Goal: Task Accomplishment & Management: Manage account settings

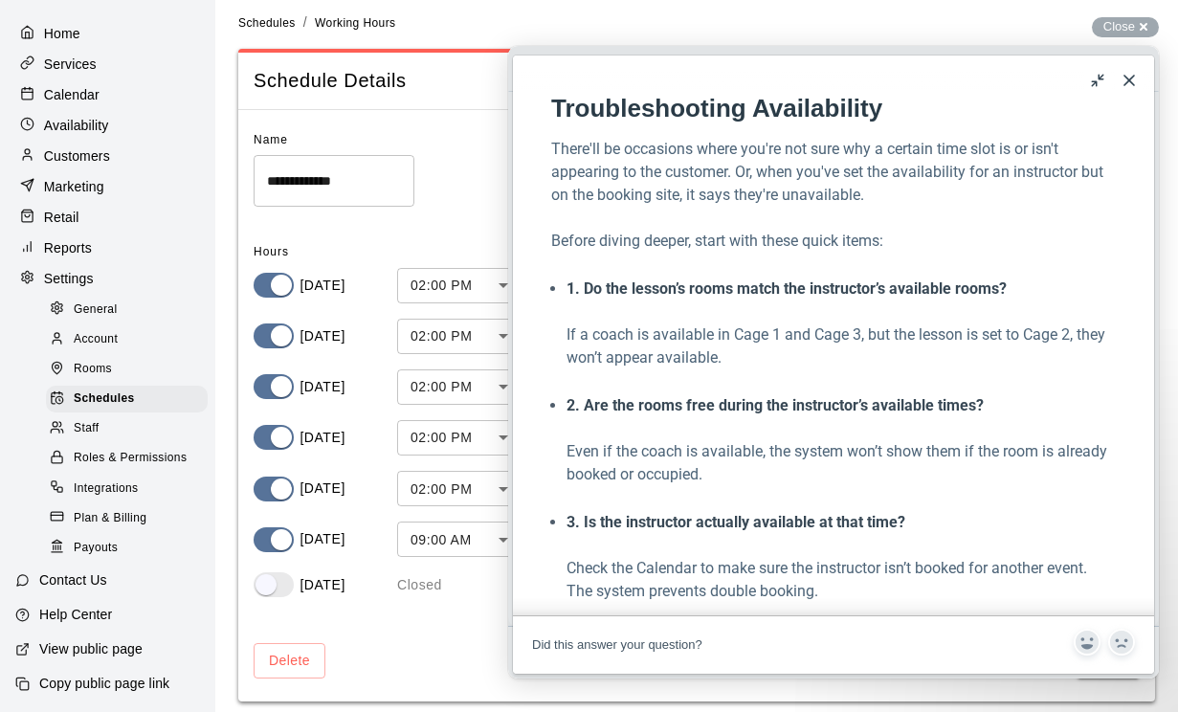
scroll to position [1351, 0]
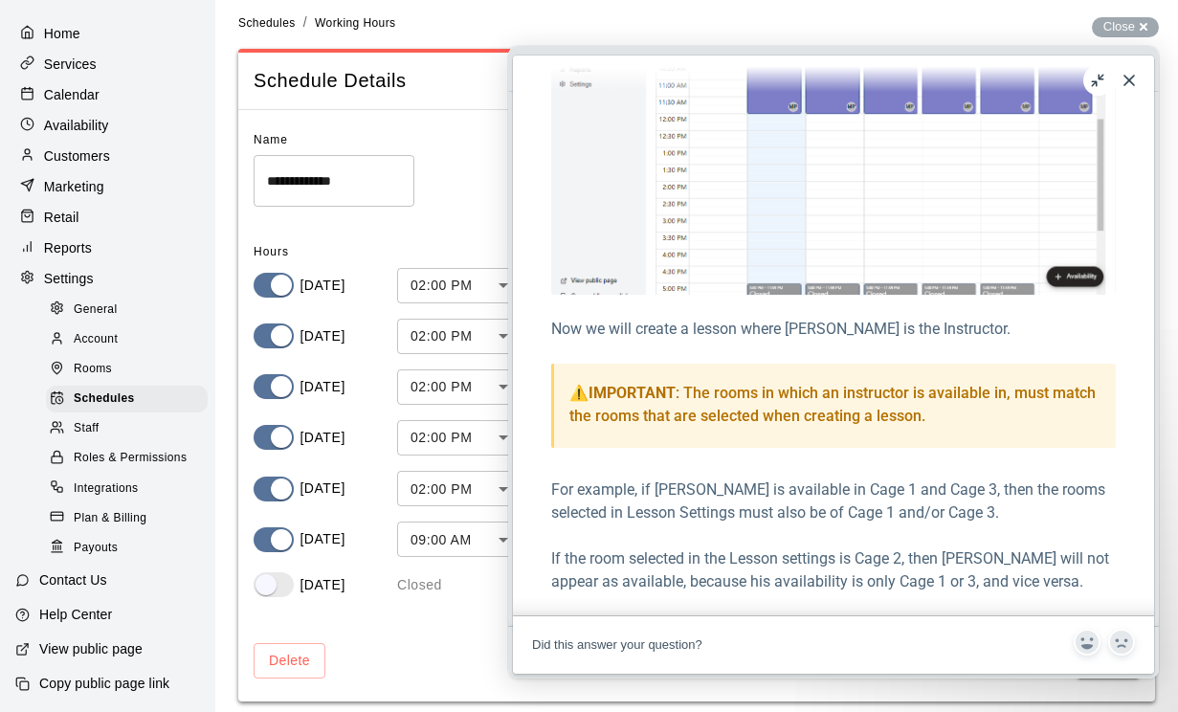
click at [1103, 83] on button "u" at bounding box center [1099, 80] width 31 height 31
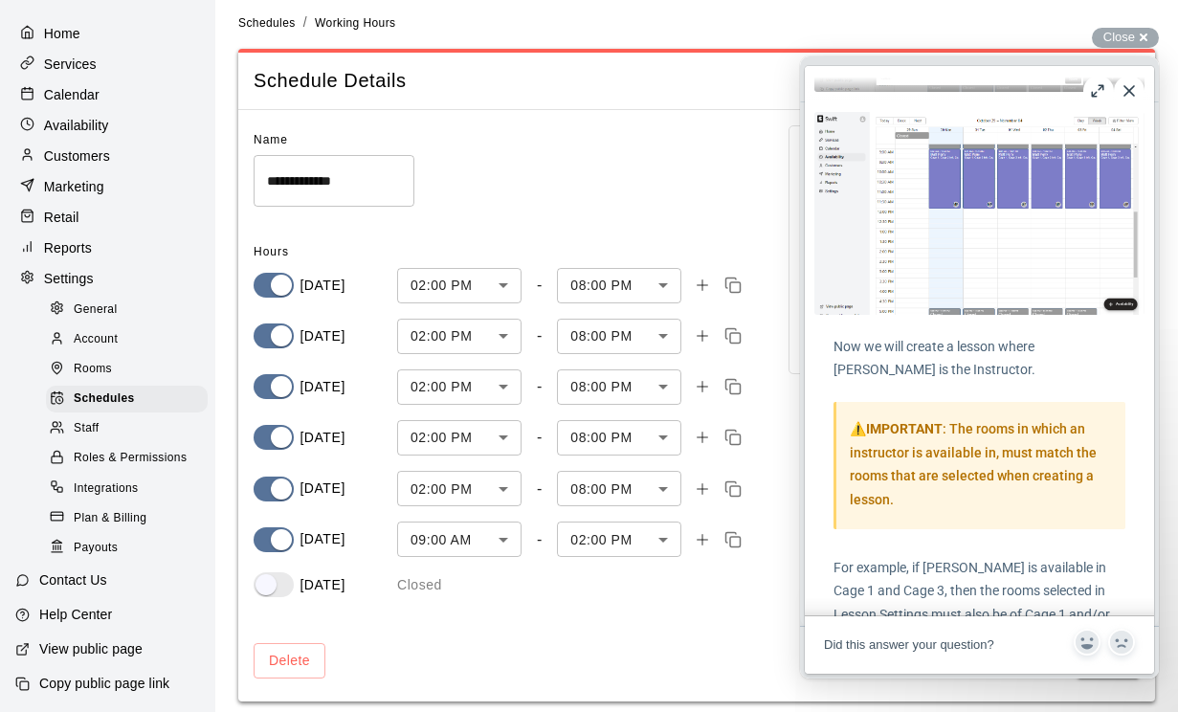
scroll to position [2657, 0]
click at [508, 211] on div "**********" at bounding box center [506, 361] width 504 height 473
click at [77, 117] on p "Availability" at bounding box center [76, 125] width 65 height 19
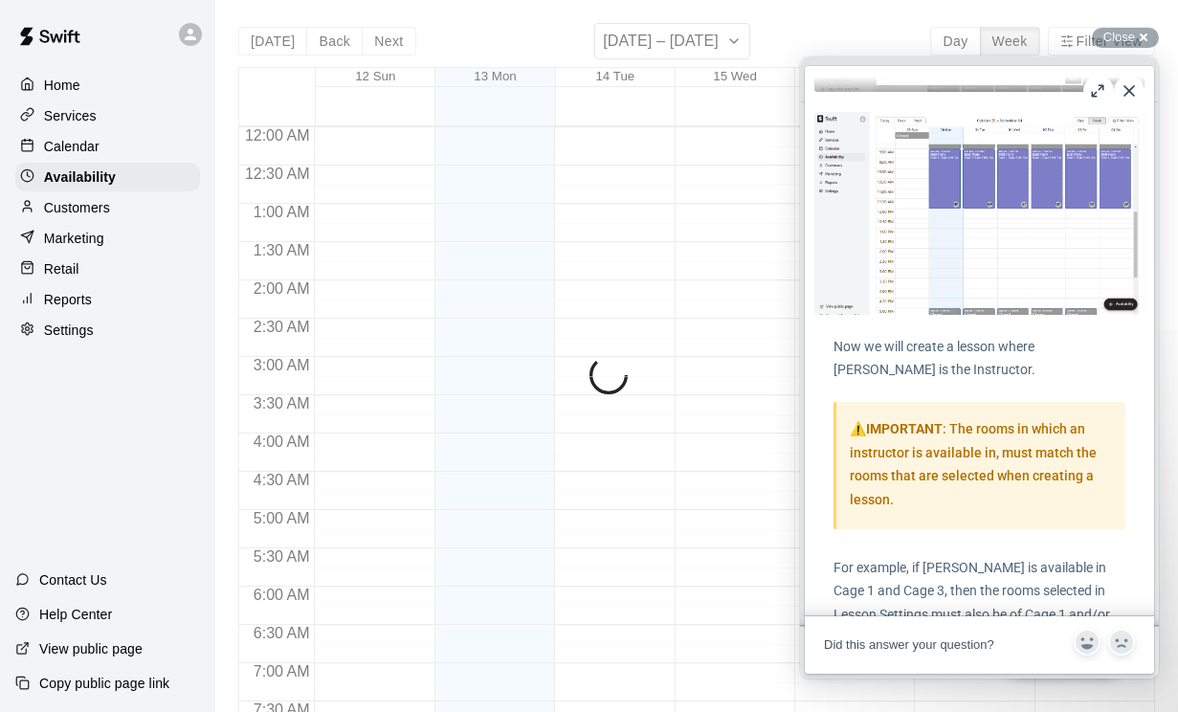
scroll to position [1168, 0]
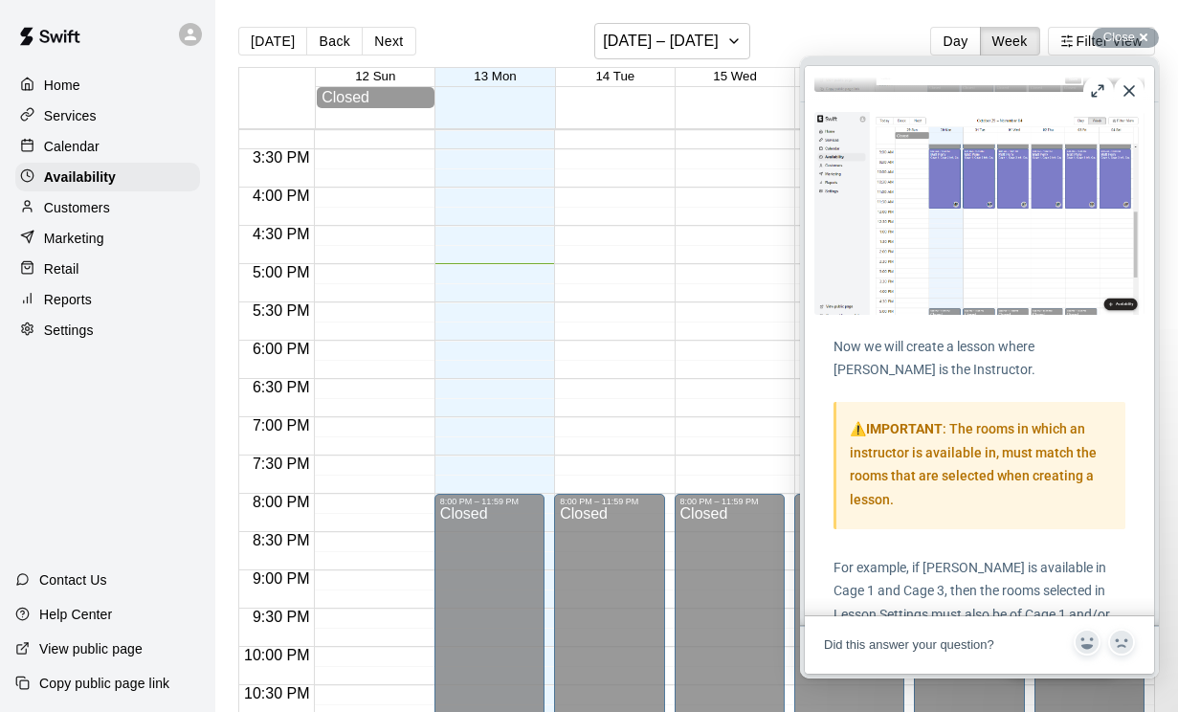
click at [1131, 102] on button "Close" at bounding box center [1129, 91] width 31 height 31
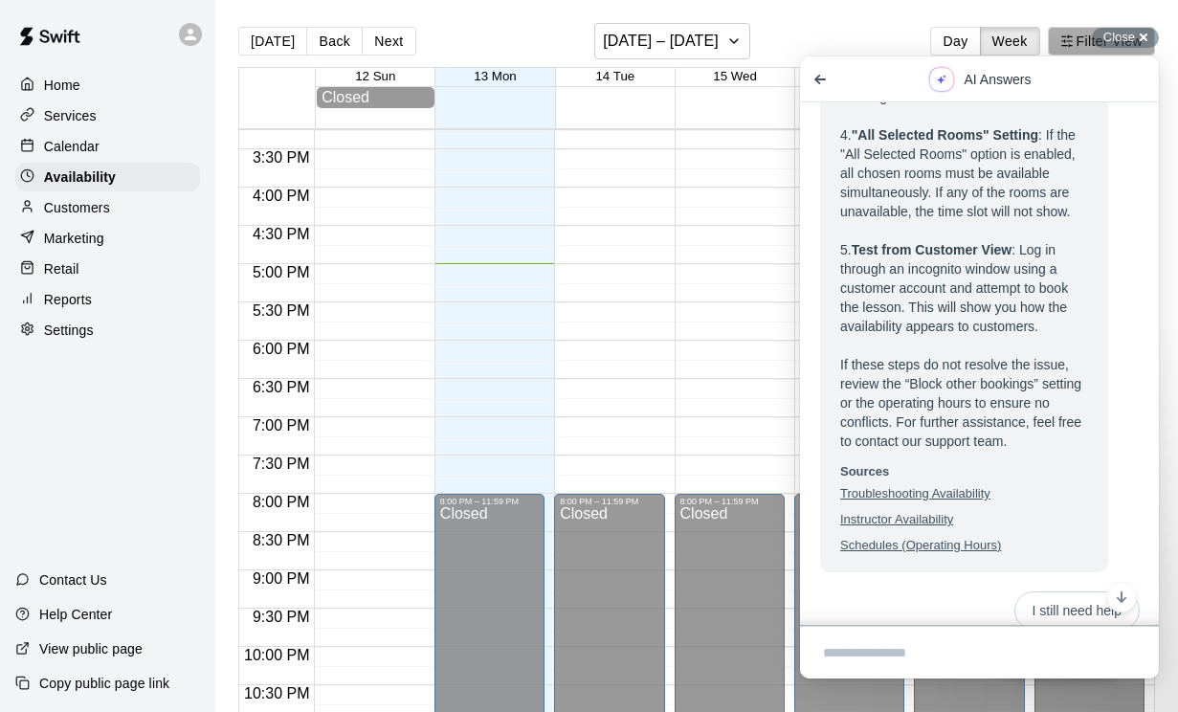
click at [1141, 50] on button "Filter View" at bounding box center [1101, 41] width 107 height 29
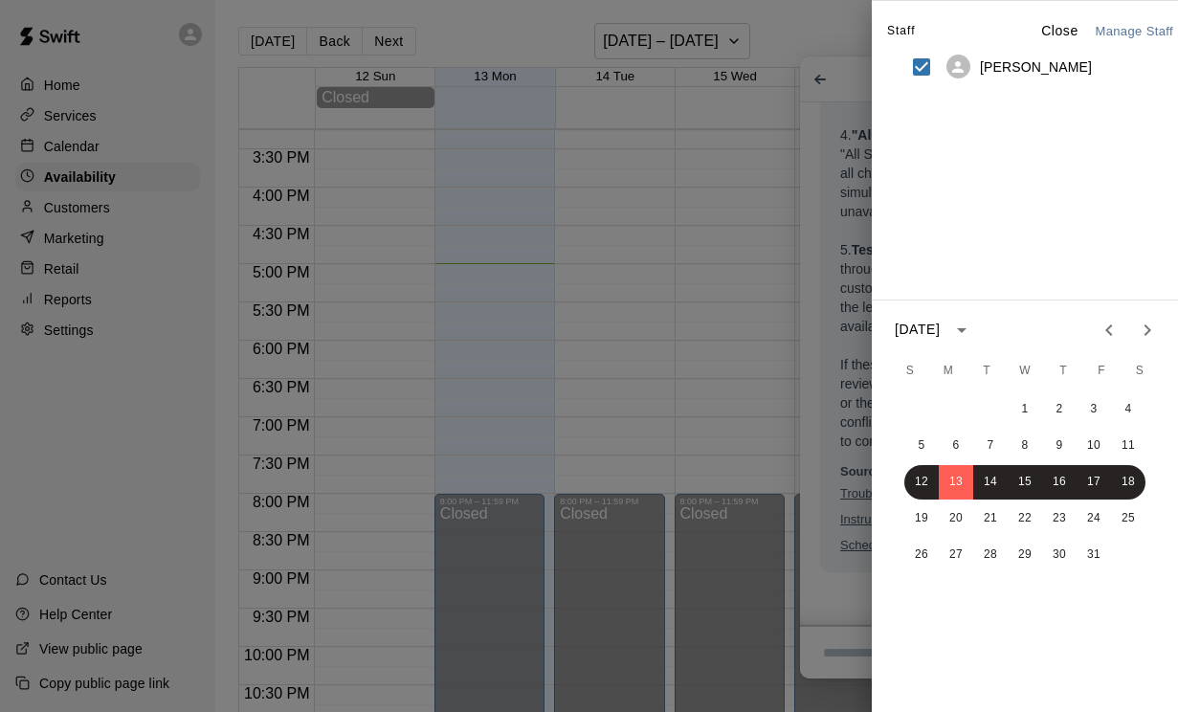
click at [695, 266] on div at bounding box center [589, 356] width 1178 height 712
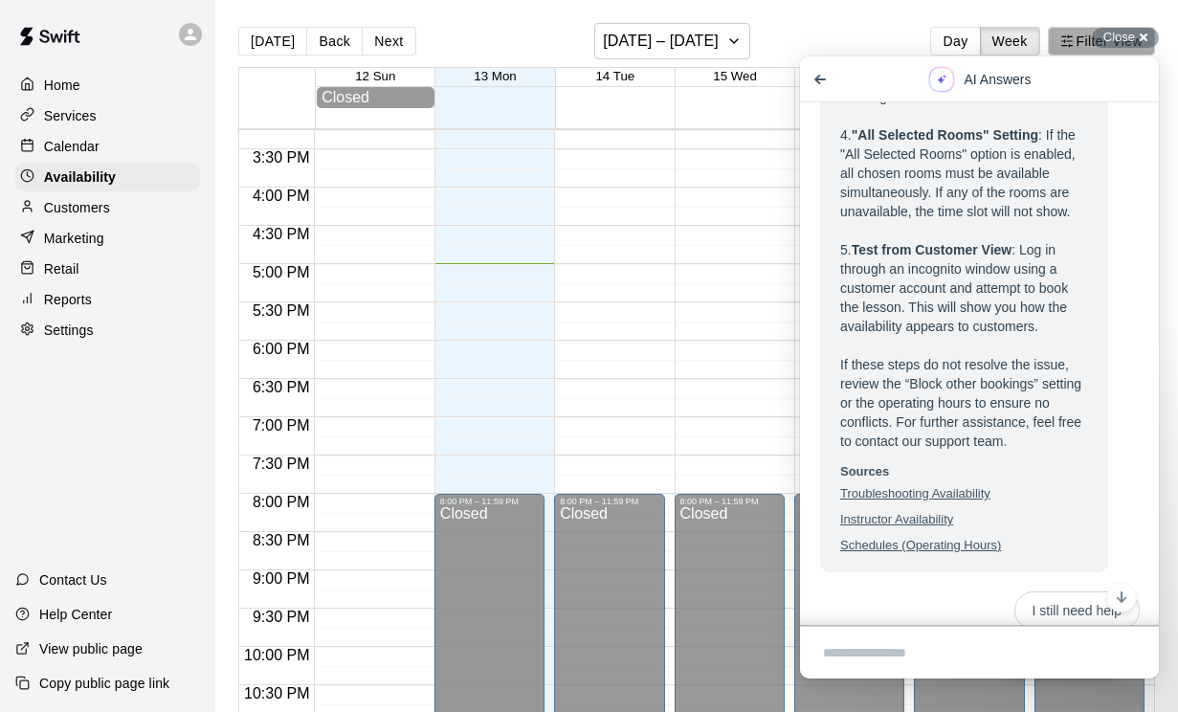
click at [1145, 54] on button "Filter View" at bounding box center [1101, 41] width 107 height 29
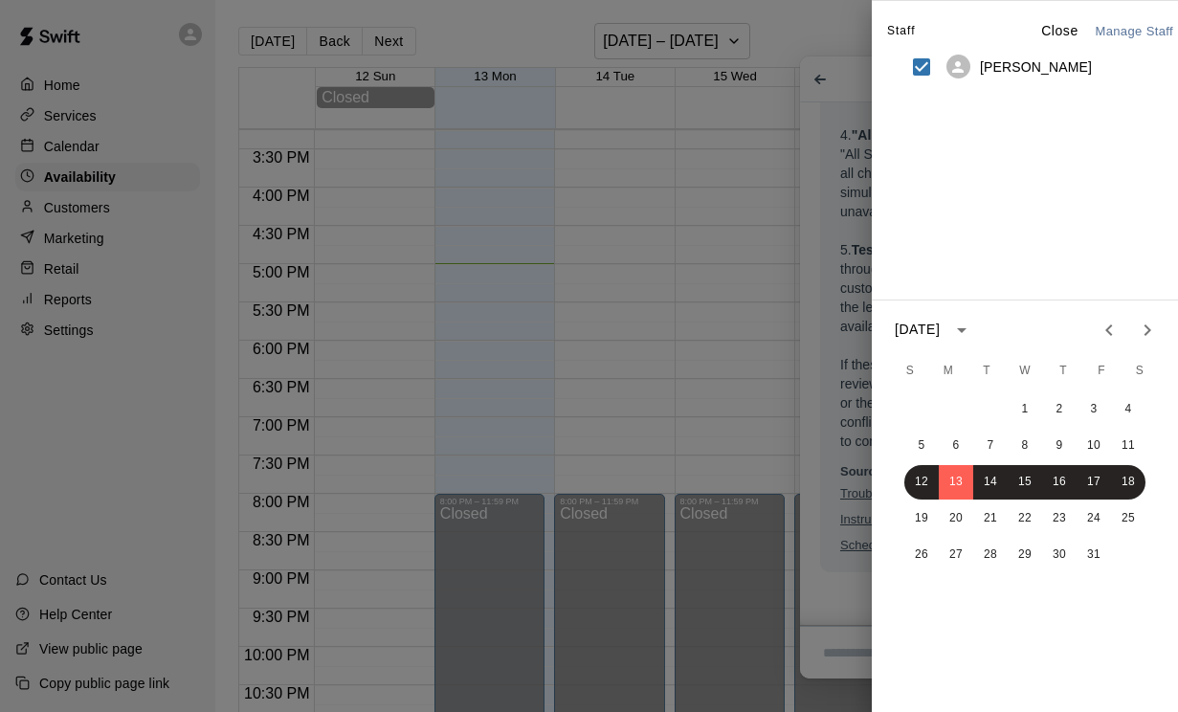
click at [761, 247] on div at bounding box center [589, 356] width 1178 height 712
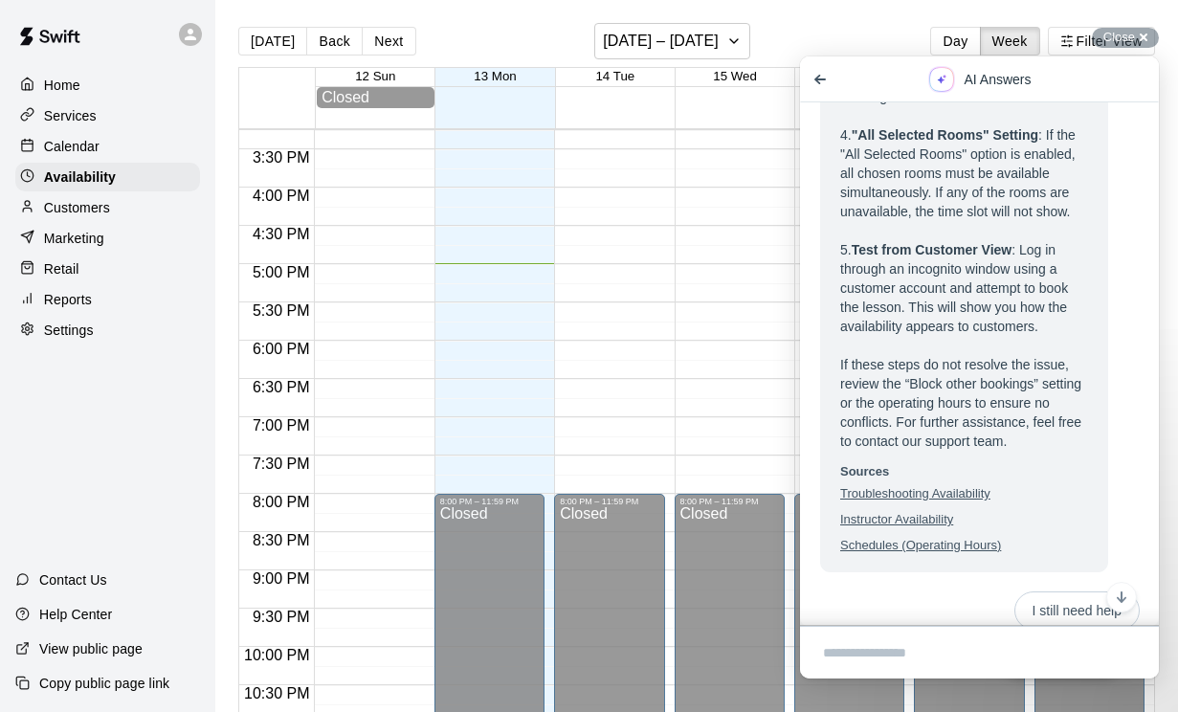
click at [867, 48] on div "Today Back Next October 12 – 18 Day Week Filter View" at bounding box center [696, 45] width 917 height 44
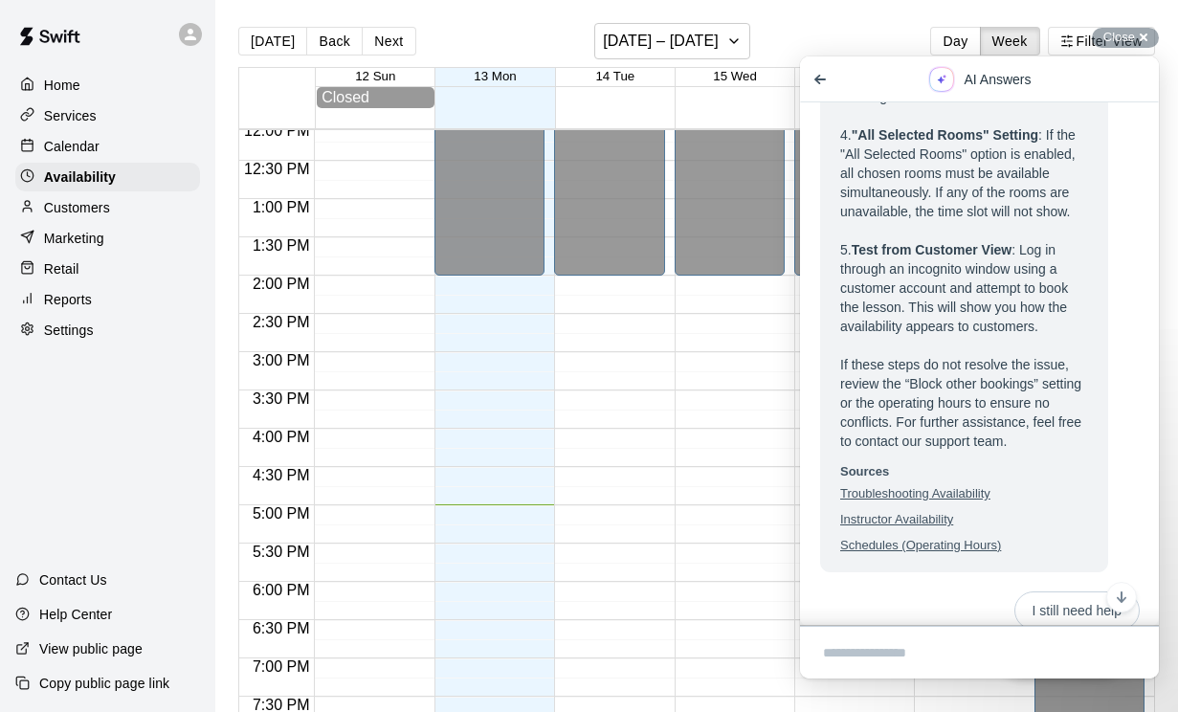
scroll to position [888, 0]
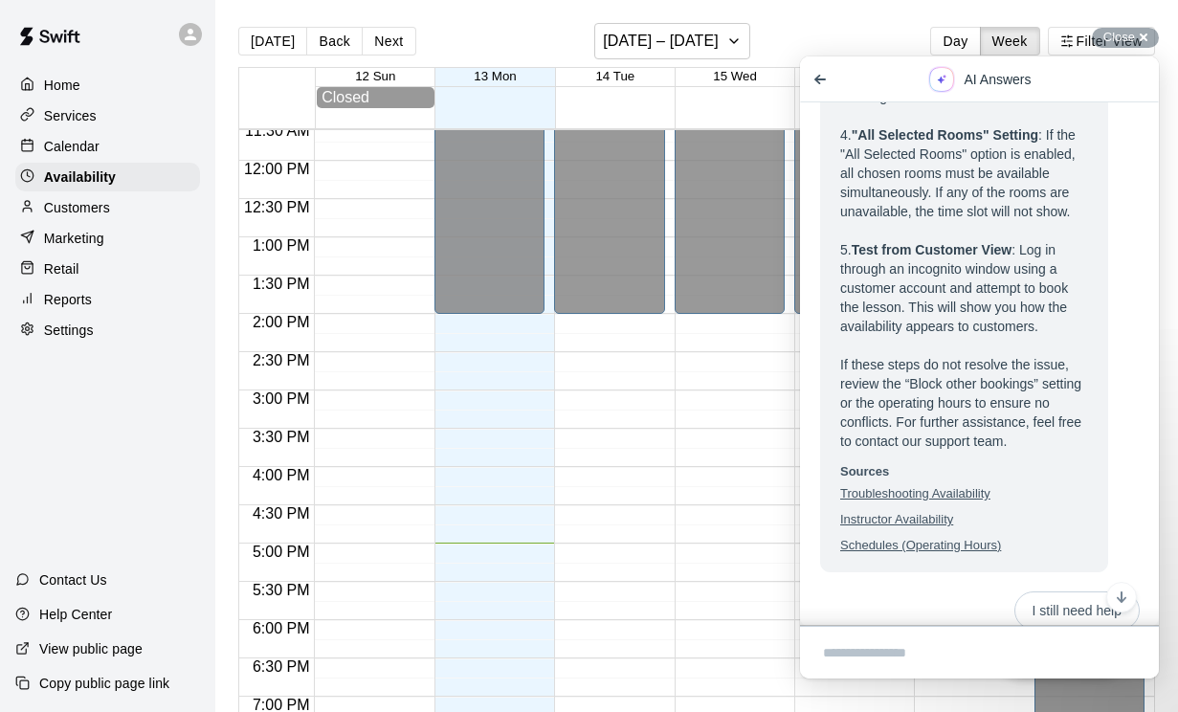
click at [818, 89] on span "Go back" at bounding box center [820, 79] width 23 height 23
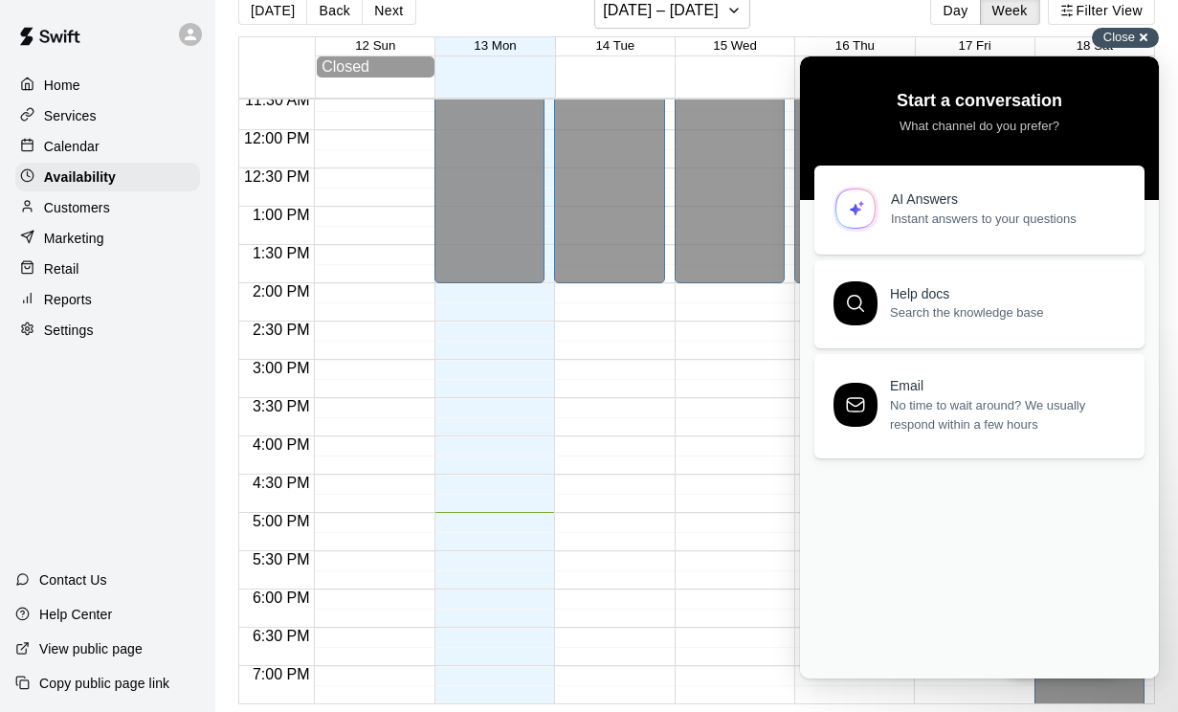
scroll to position [31, 0]
click at [1146, 48] on div "Close cross-small" at bounding box center [1125, 38] width 67 height 20
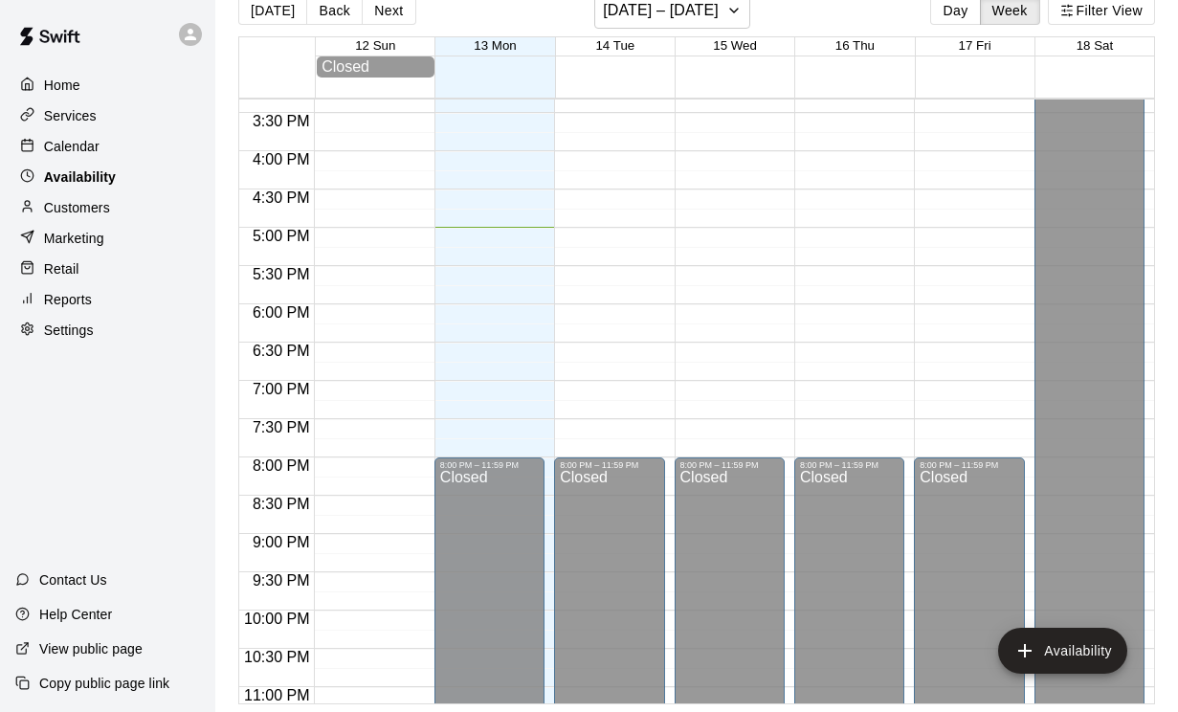
scroll to position [1173, 0]
click at [76, 144] on p "Calendar" at bounding box center [72, 146] width 56 height 19
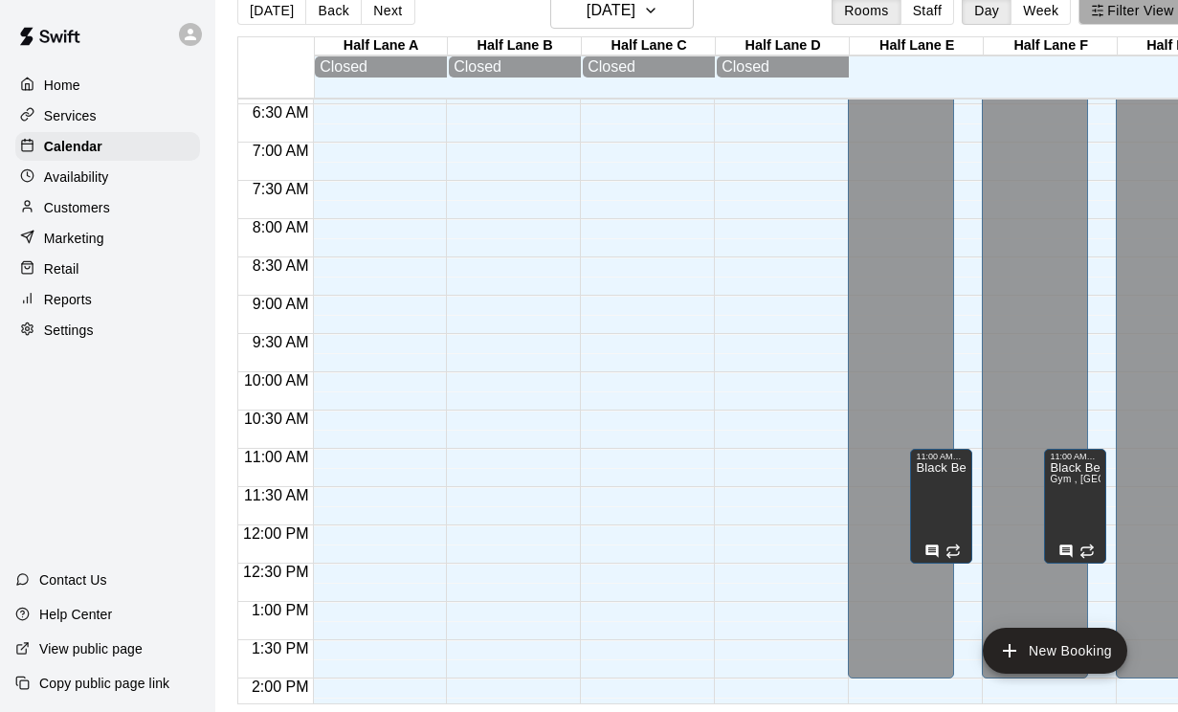
click at [1119, 14] on button "Filter View" at bounding box center [1132, 10] width 107 height 29
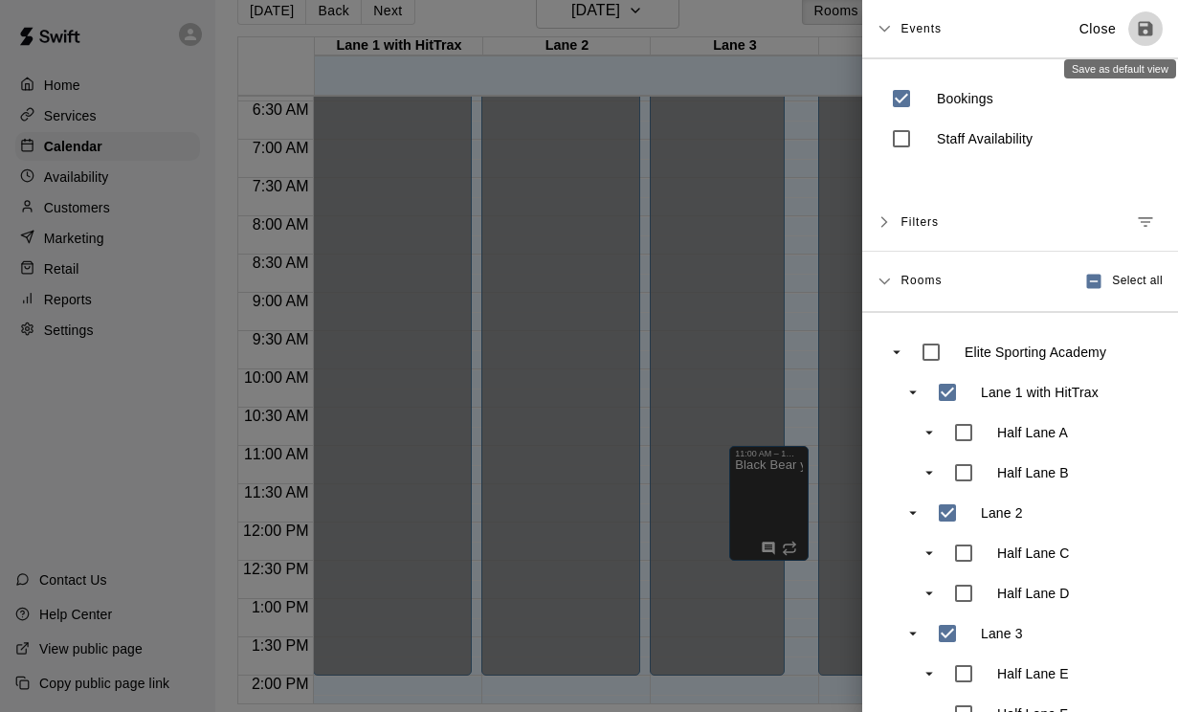
click at [1148, 25] on icon "Save as default view" at bounding box center [1145, 28] width 19 height 19
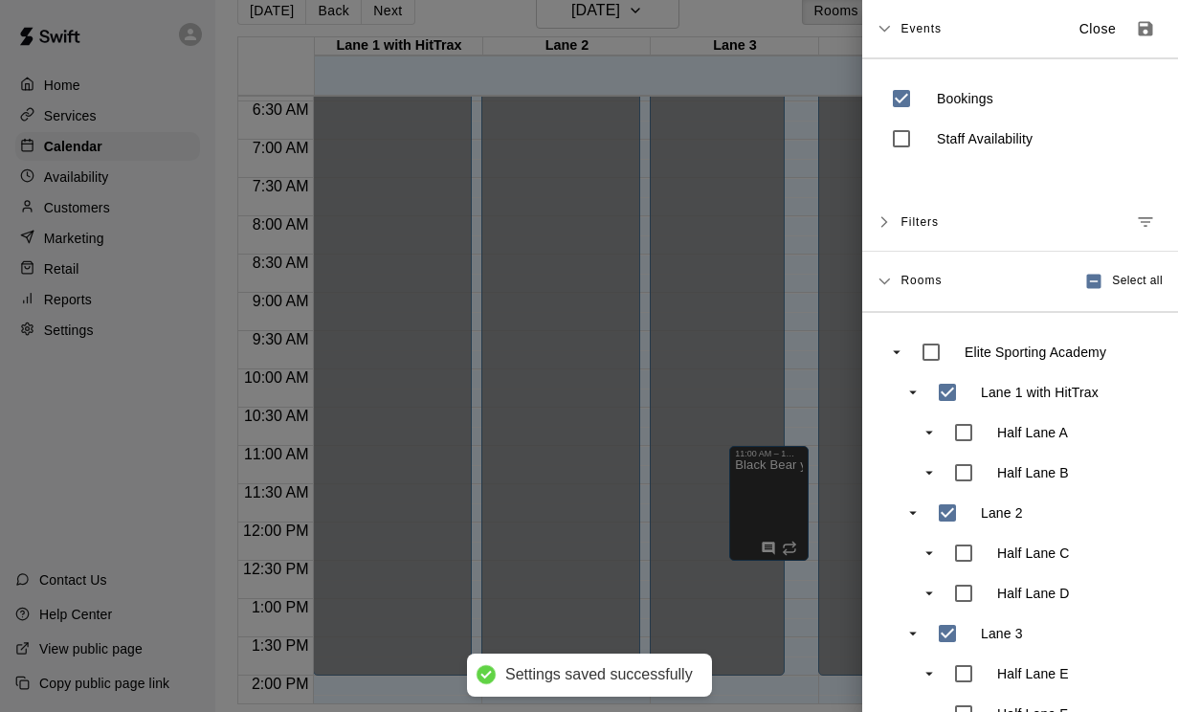
click at [428, 711] on div at bounding box center [589, 356] width 1178 height 712
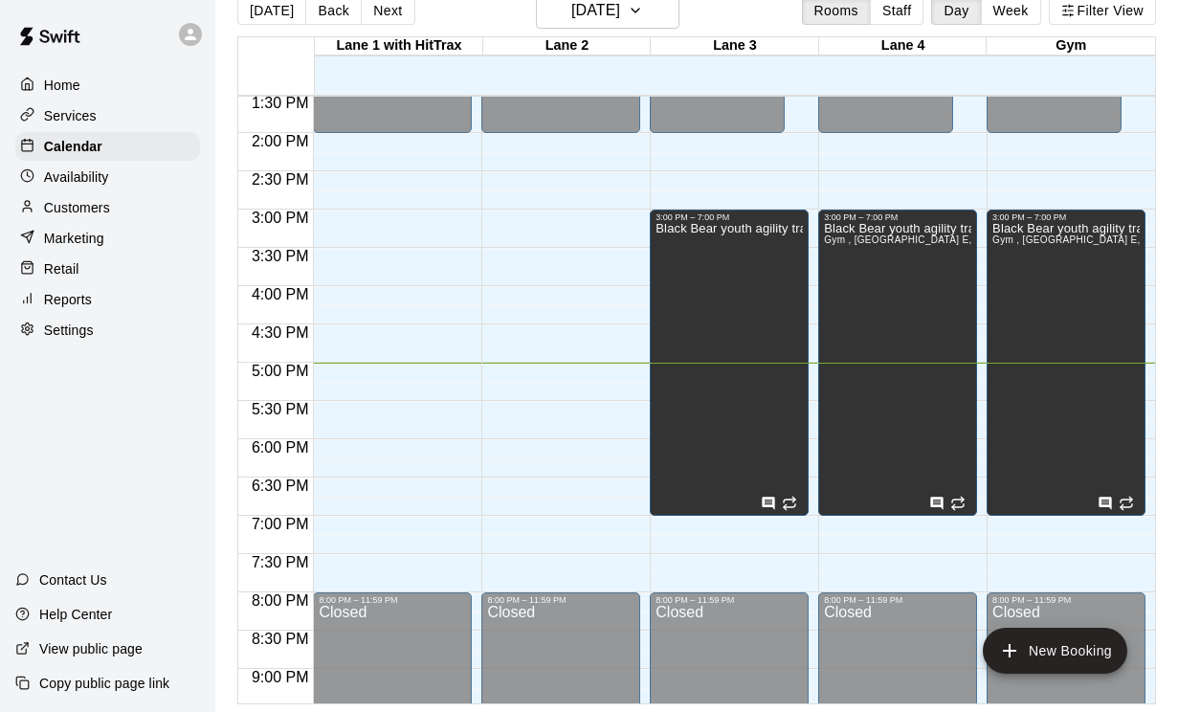
drag, startPoint x: 85, startPoint y: 180, endPoint x: 85, endPoint y: 211, distance: 30.6
click at [85, 180] on p "Availability" at bounding box center [76, 177] width 65 height 19
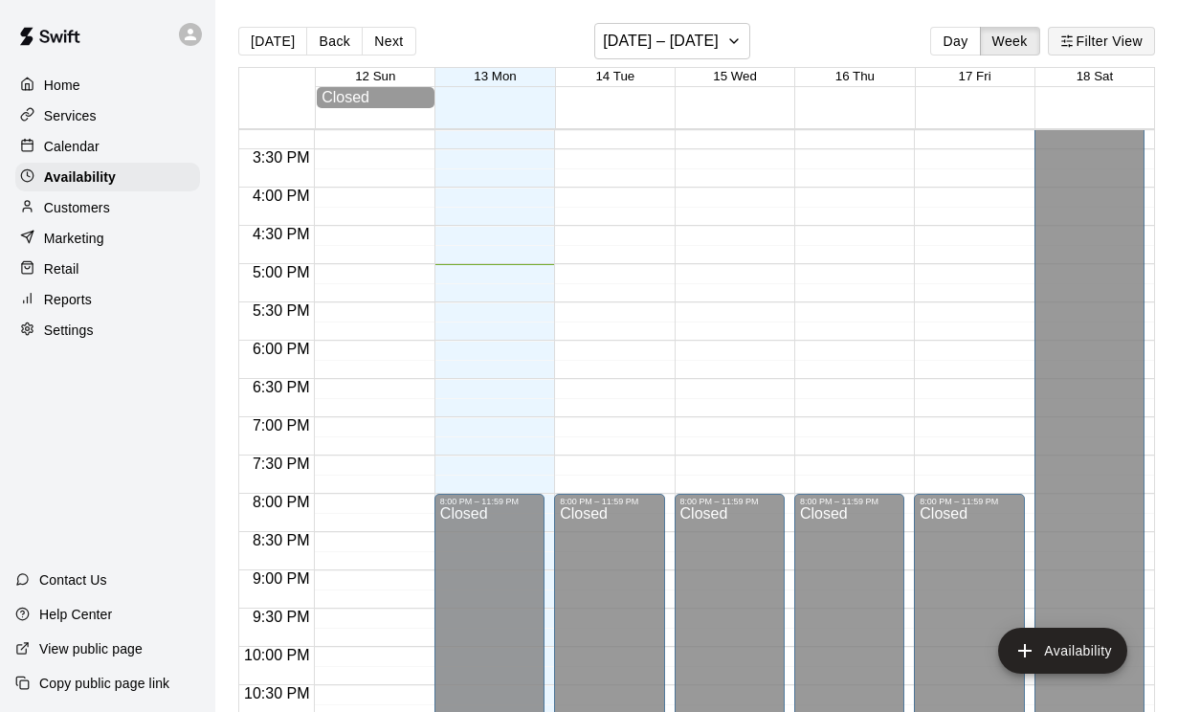
click at [1091, 46] on button "Filter View" at bounding box center [1101, 41] width 107 height 29
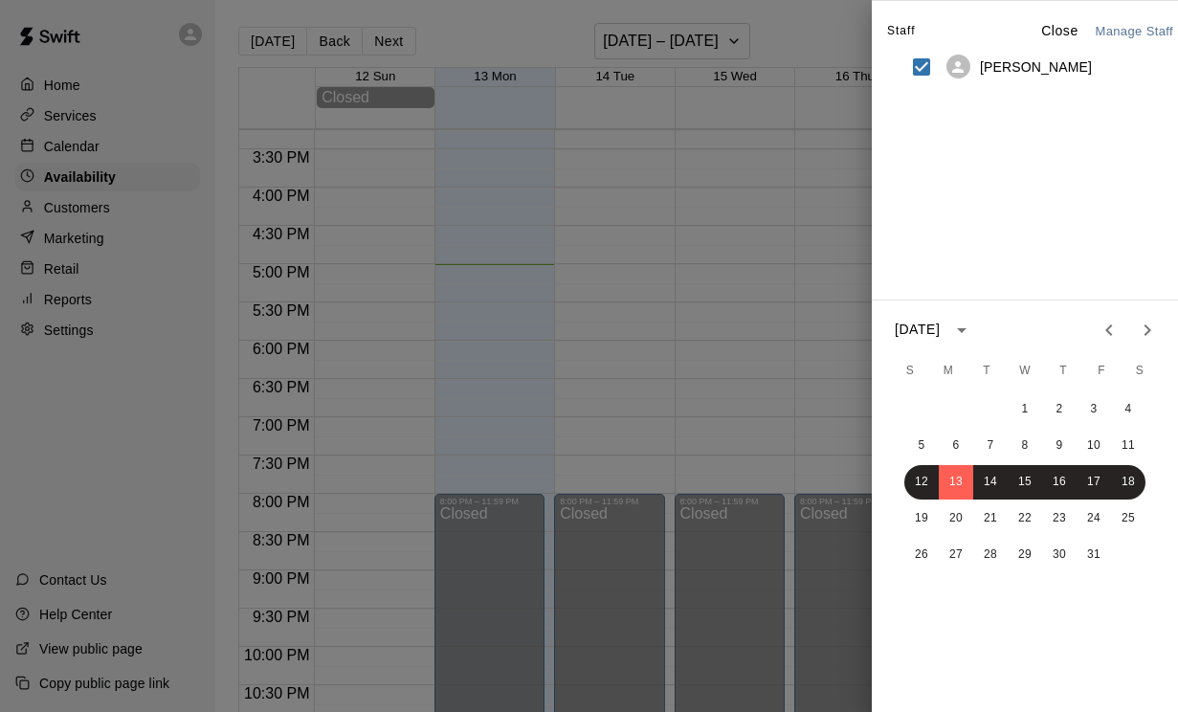
click at [822, 34] on div at bounding box center [589, 356] width 1178 height 712
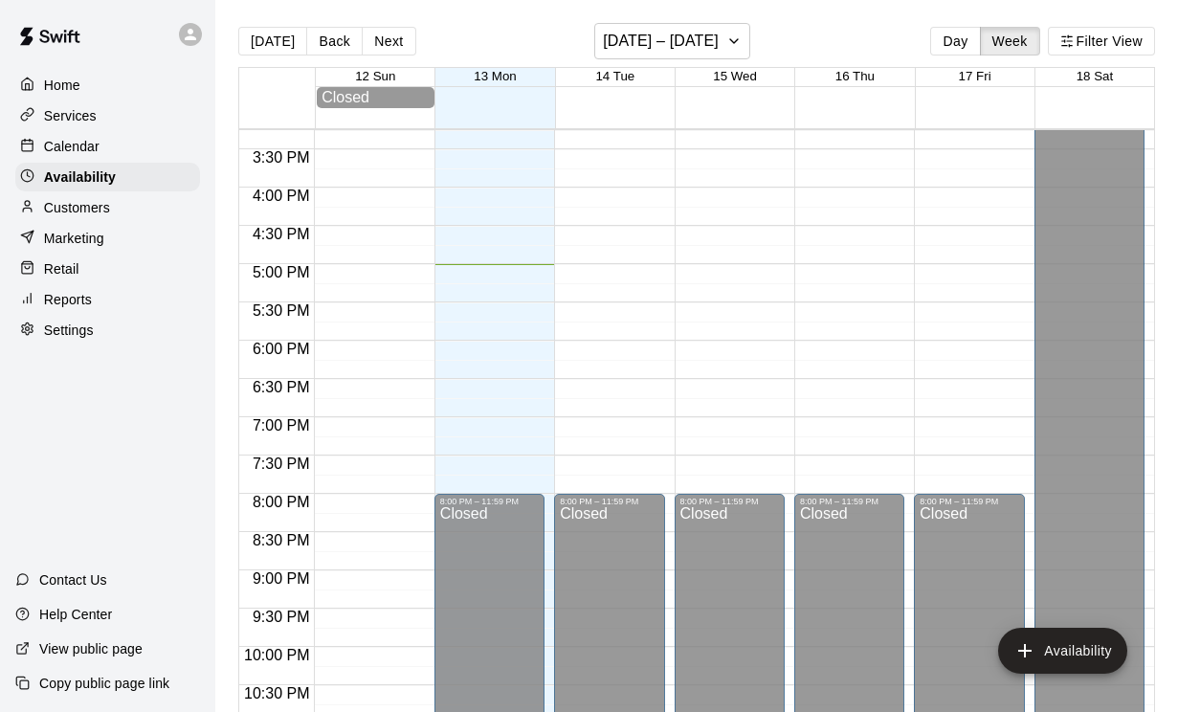
click at [73, 117] on p "Services" at bounding box center [70, 115] width 53 height 19
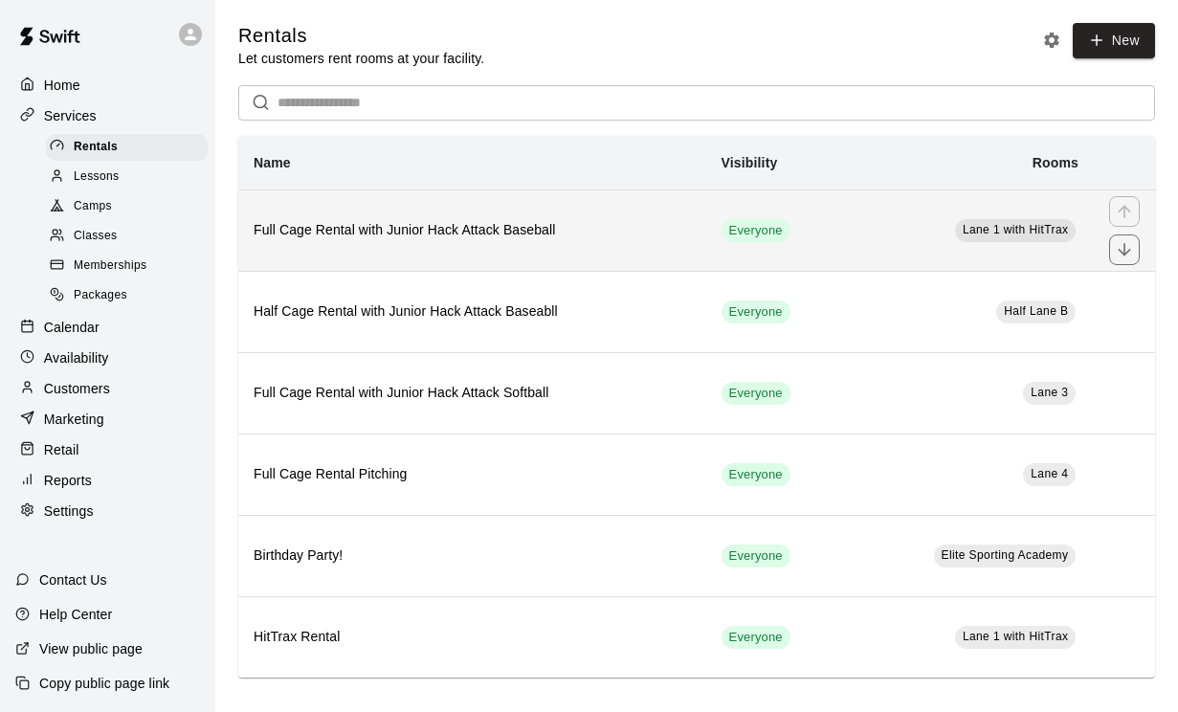
click at [606, 226] on h6 "Full Cage Rental with Junior Hack Attack Baseball" at bounding box center [472, 230] width 437 height 21
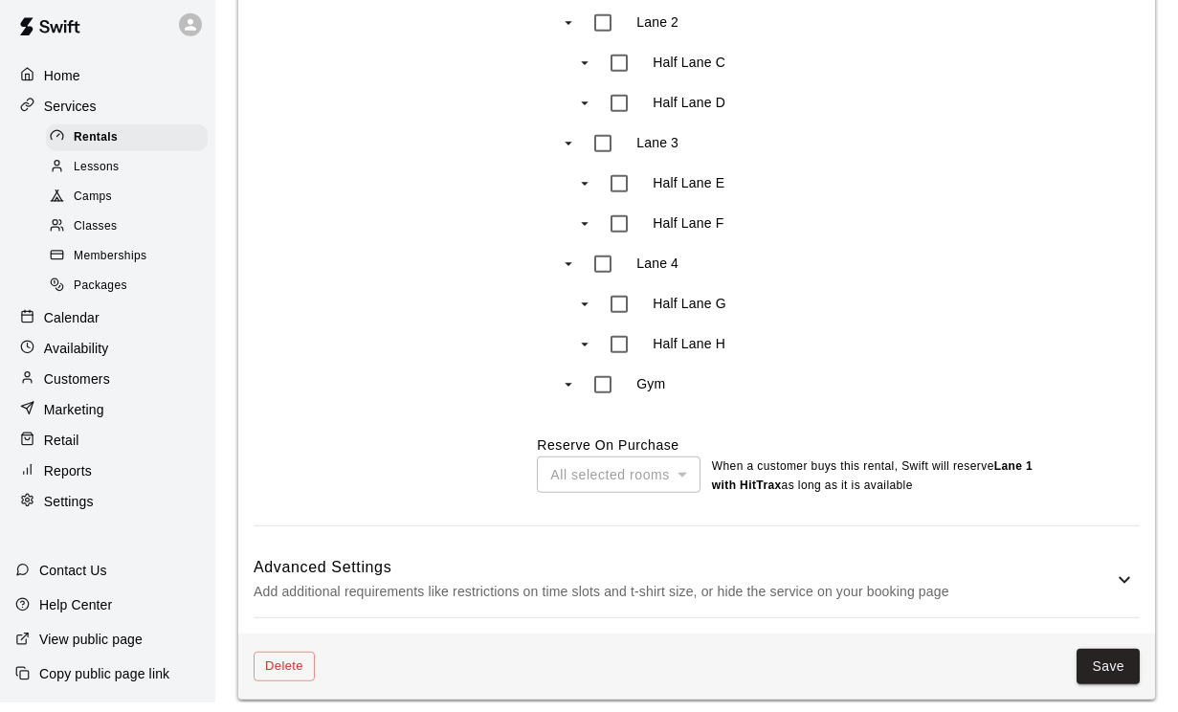
scroll to position [1302, 0]
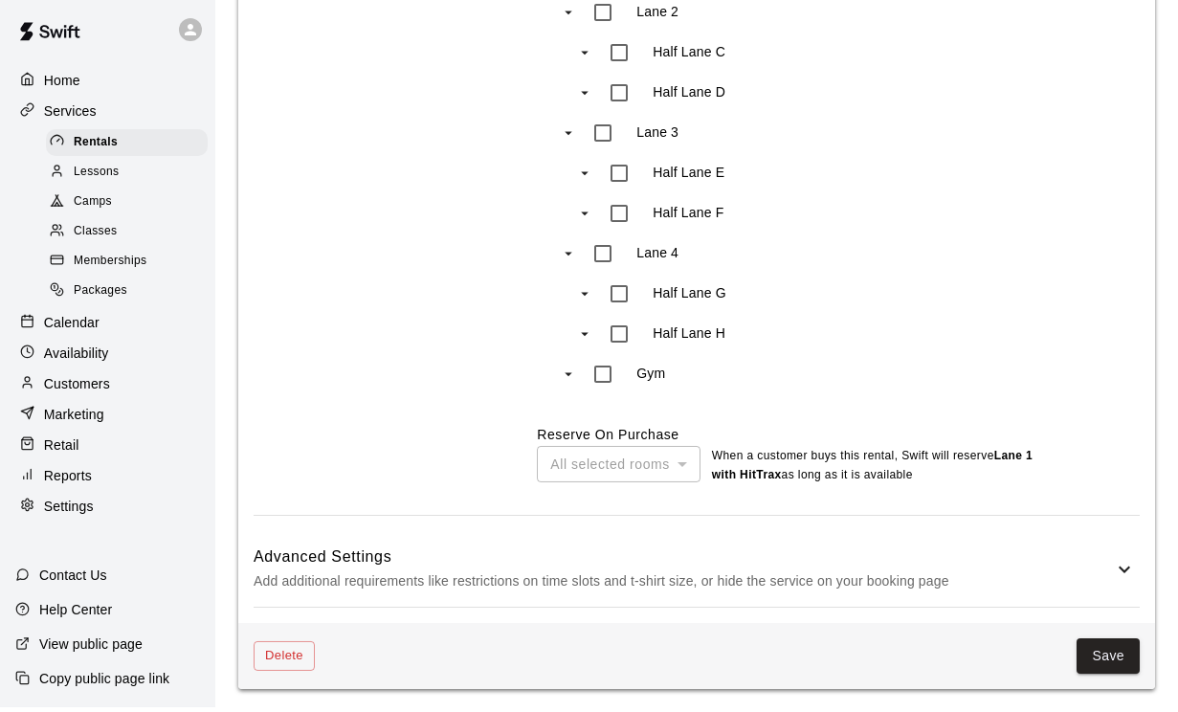
click at [681, 454] on div "All selected rooms" at bounding box center [618, 468] width 163 height 35
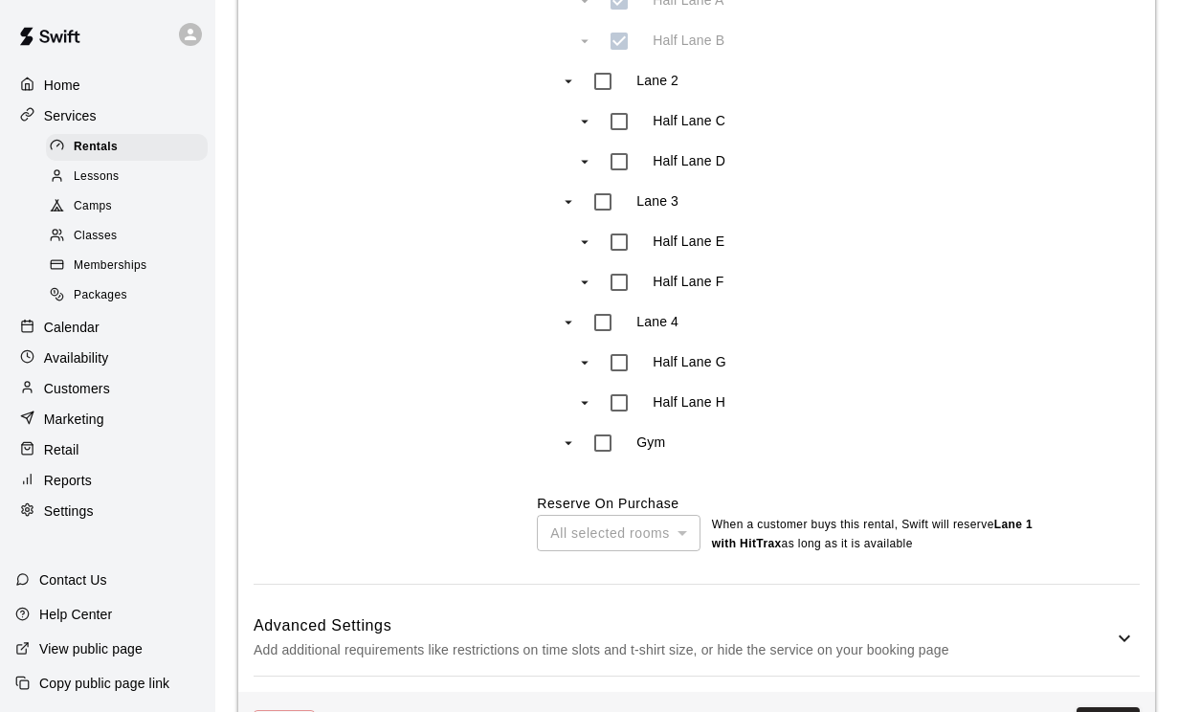
click at [679, 458] on div "Gym" at bounding box center [747, 443] width 329 height 40
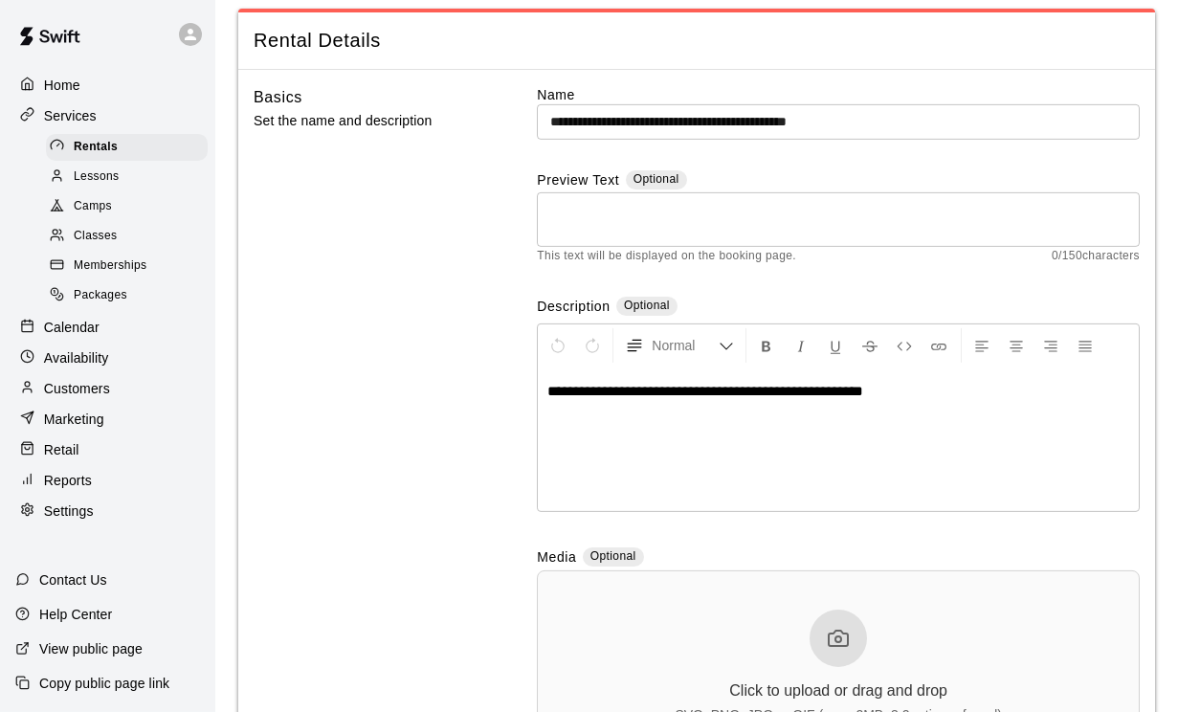
scroll to position [0, 0]
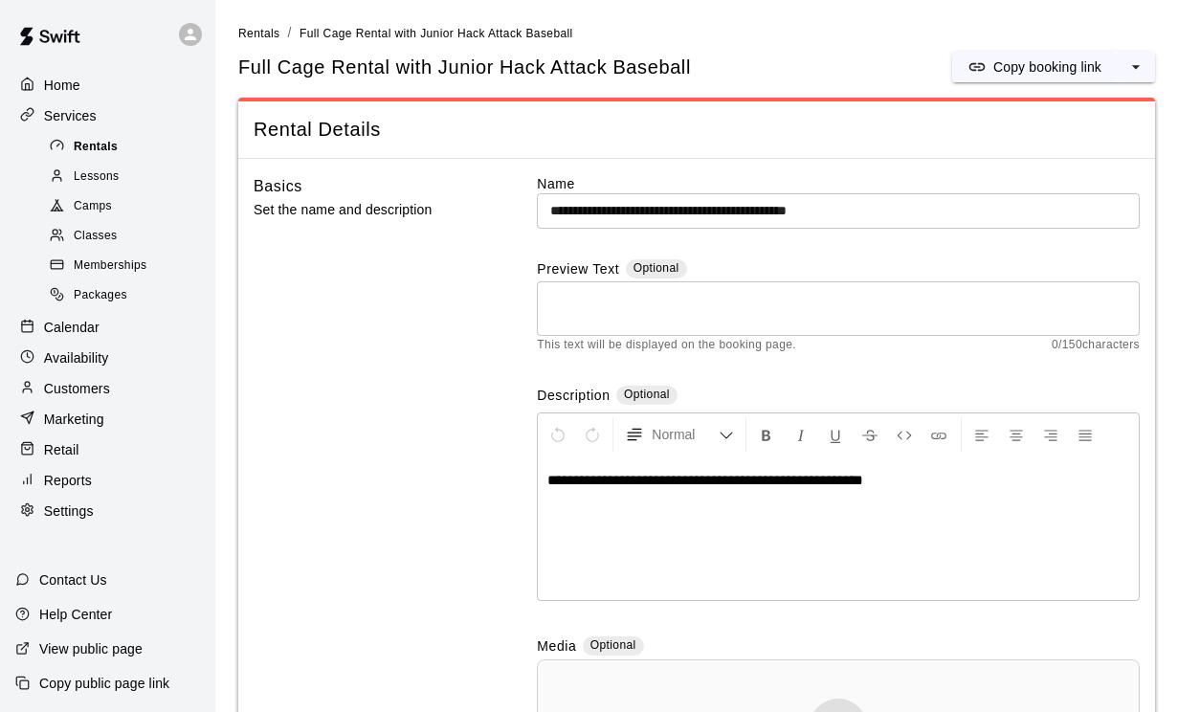
click at [104, 152] on span "Rentals" at bounding box center [96, 147] width 44 height 19
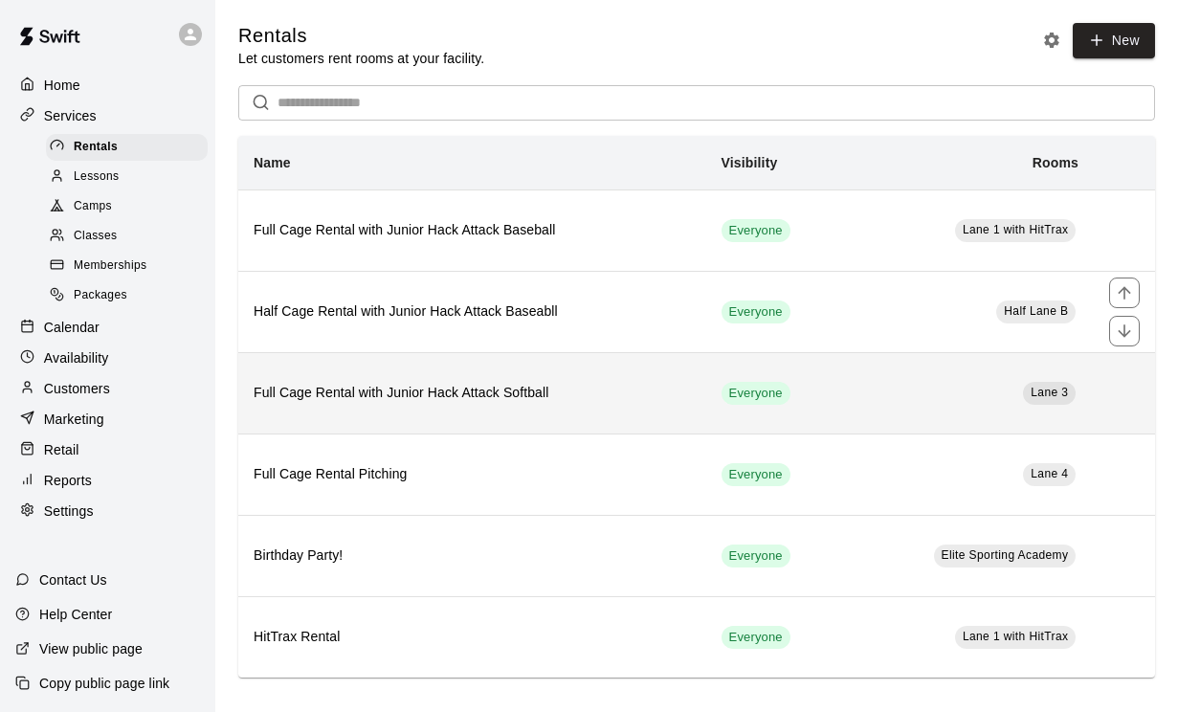
scroll to position [5, 0]
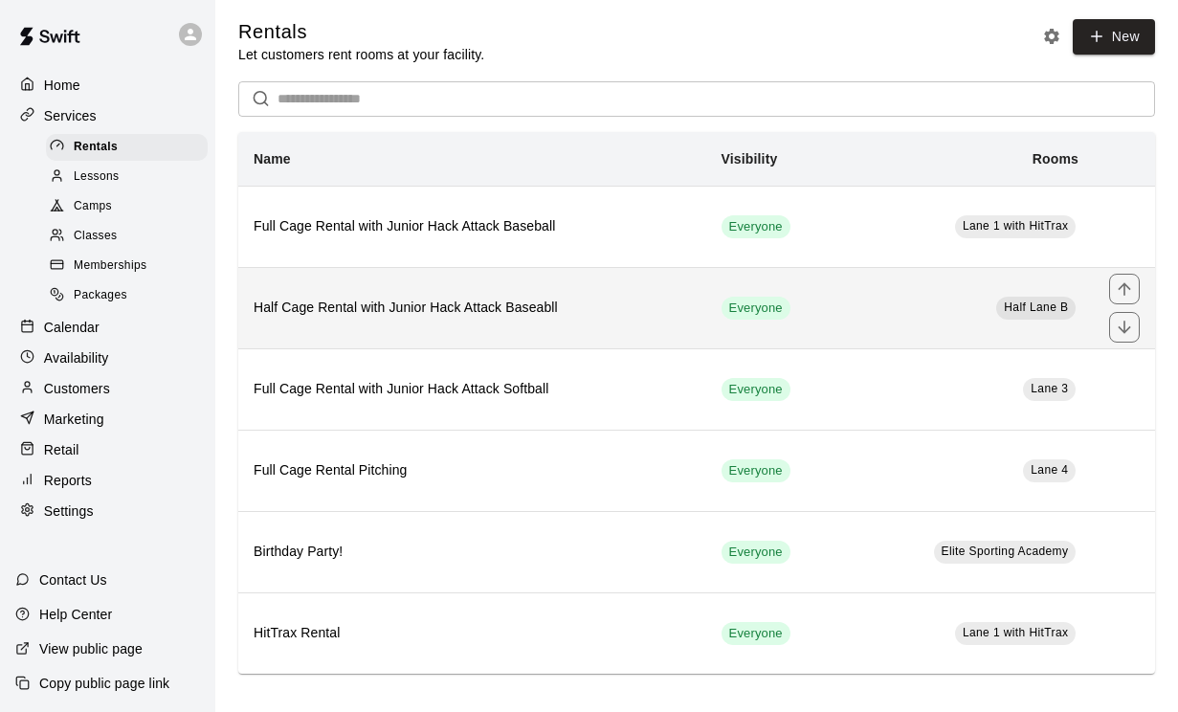
click at [517, 295] on th "Half Cage Rental with Junior Hack Attack Baseabll" at bounding box center [472, 307] width 468 height 81
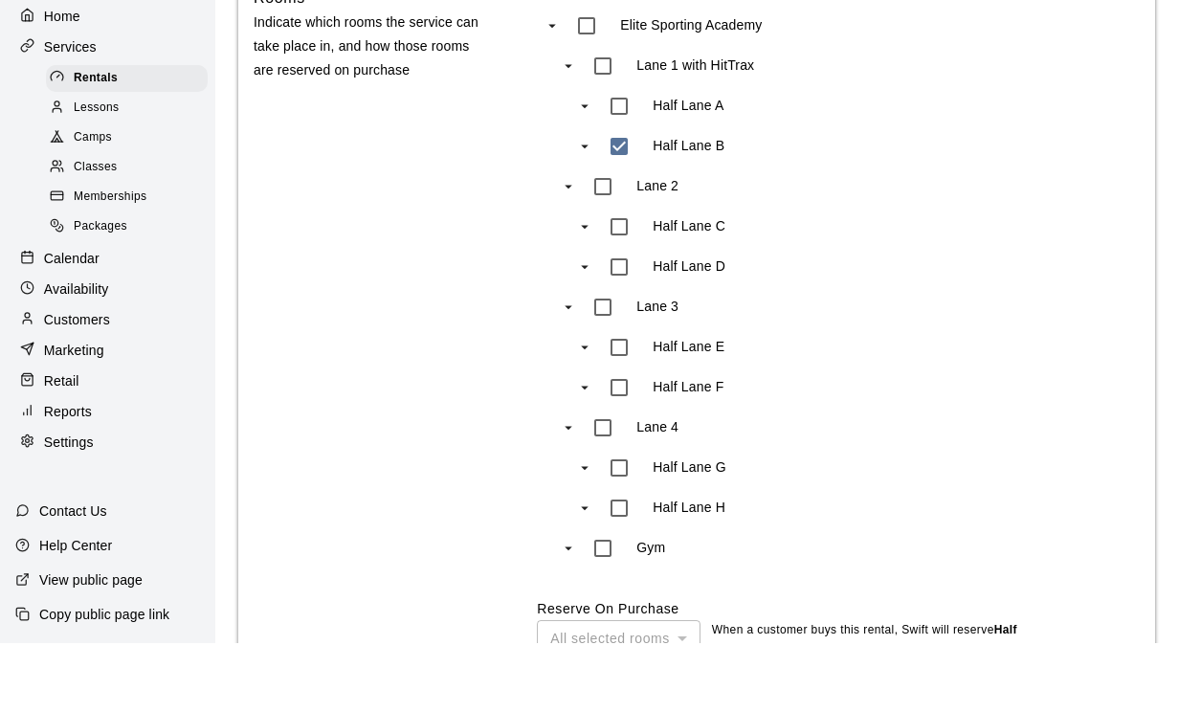
scroll to position [1302, 0]
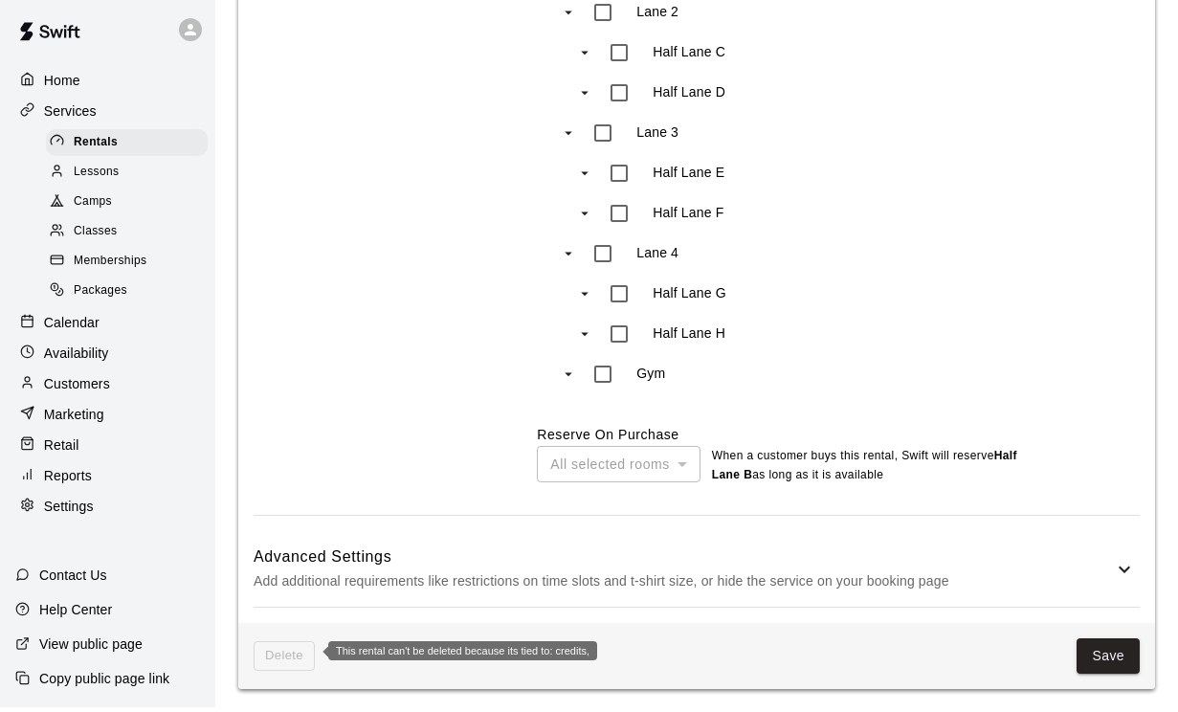
click at [301, 657] on span "Delete" at bounding box center [284, 661] width 61 height 30
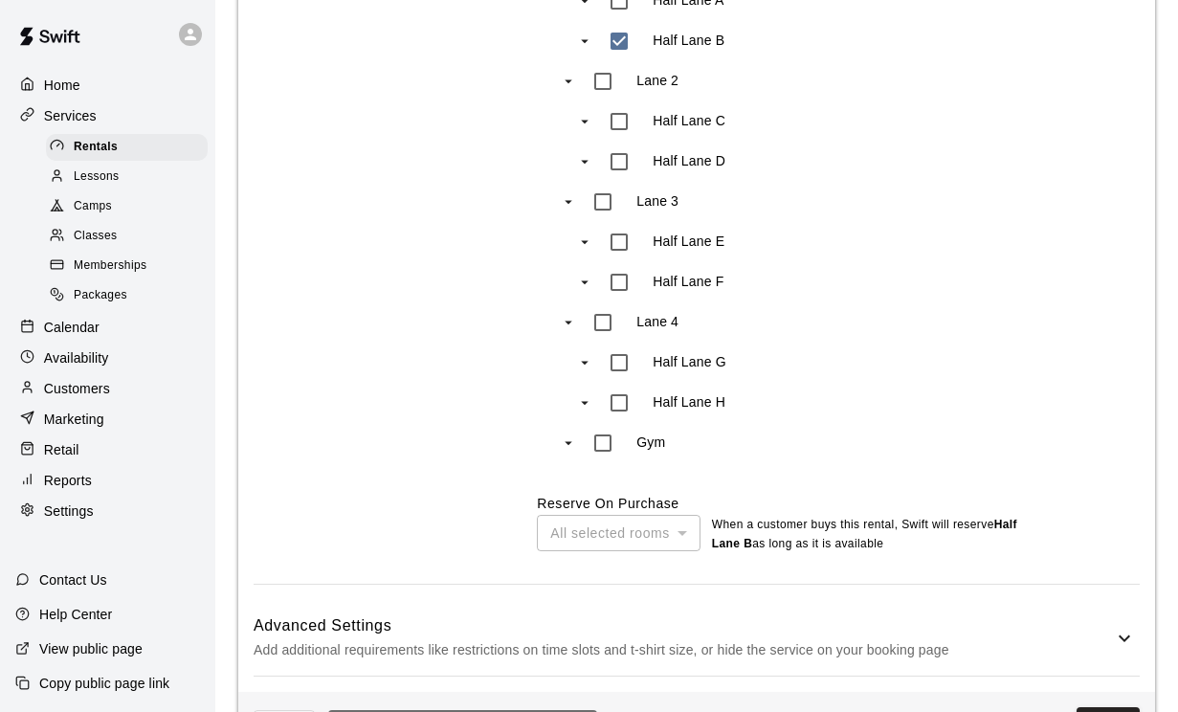
click at [282, 711] on span "Delete" at bounding box center [284, 725] width 61 height 30
click at [333, 410] on div "Rooms Indicate which rooms the service can take place in, and how those rooms a…" at bounding box center [369, 232] width 231 height 704
click at [58, 513] on p "Settings" at bounding box center [69, 511] width 50 height 19
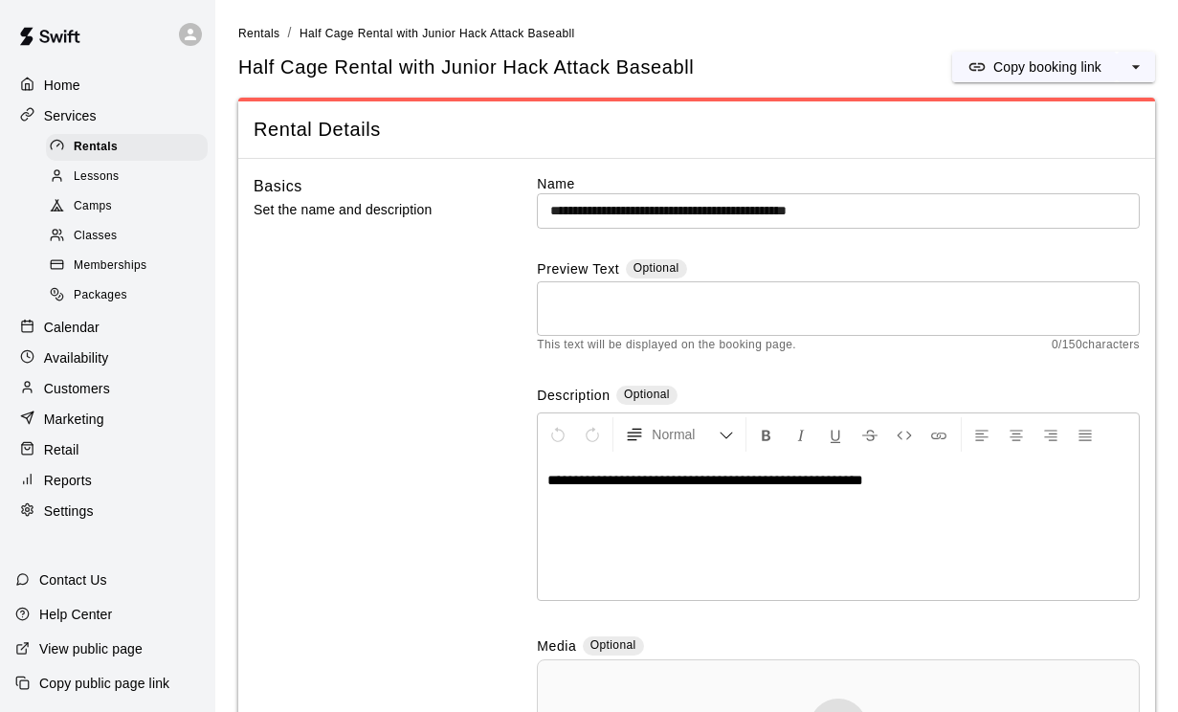
select select "**"
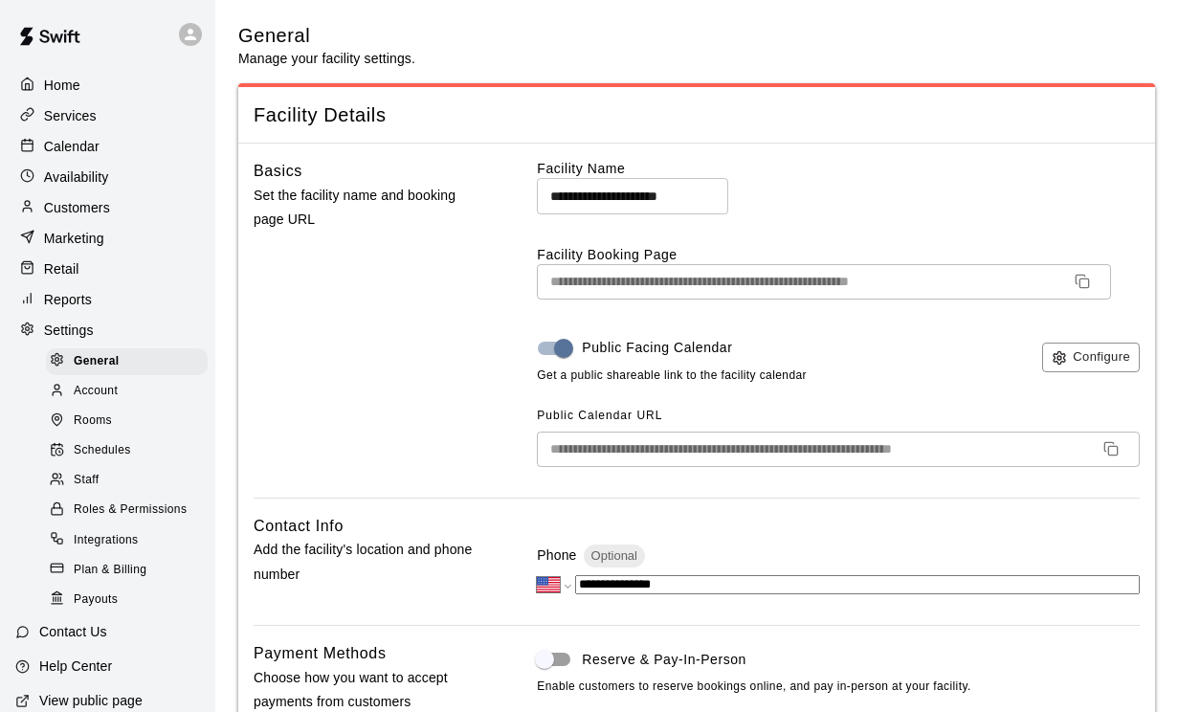
scroll to position [4430, 0]
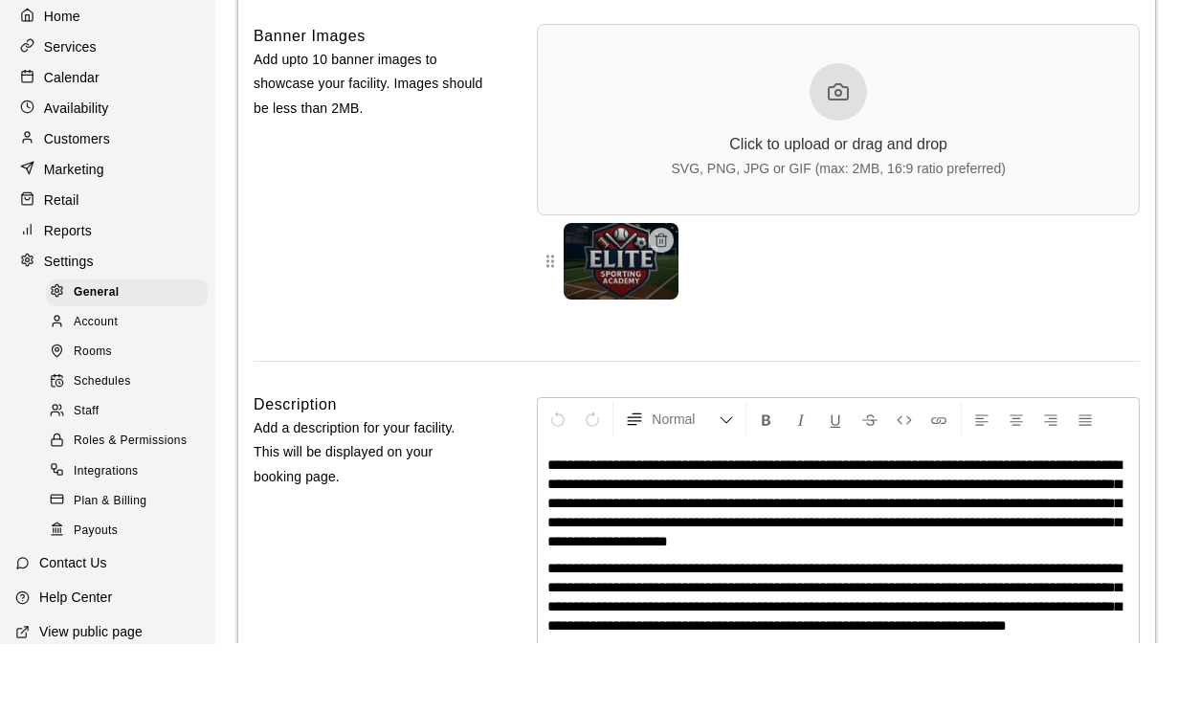
click at [108, 412] on span "Rooms" at bounding box center [93, 421] width 38 height 19
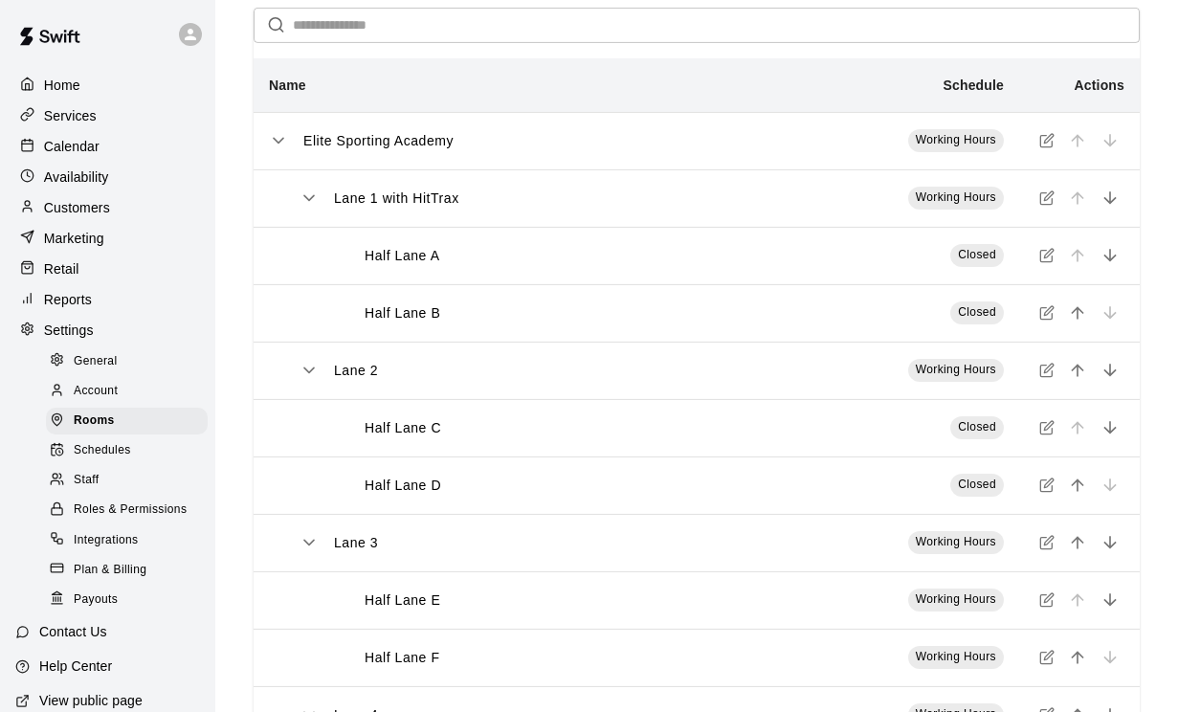
scroll to position [98, 0]
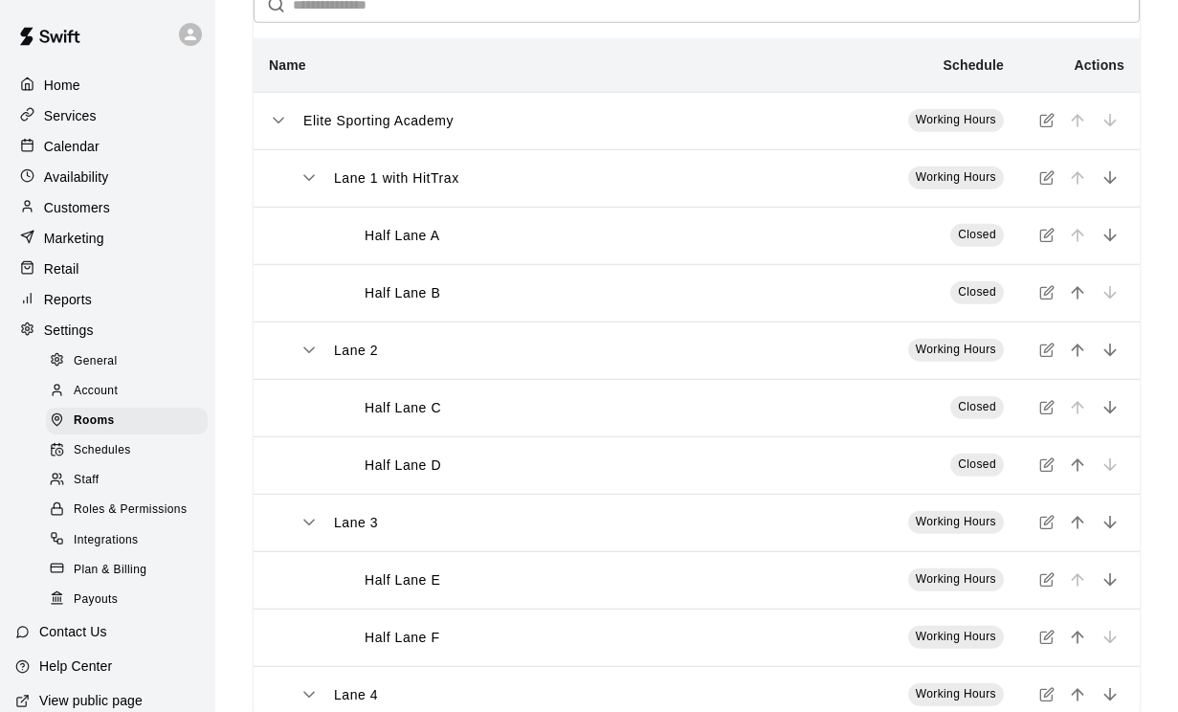
click at [796, 171] on td "Working Hours" at bounding box center [880, 177] width 280 height 57
click at [391, 182] on p "Lane 1 with HitTrax" at bounding box center [396, 178] width 125 height 20
click at [1049, 180] on icon "simple table" at bounding box center [1047, 176] width 15 height 15
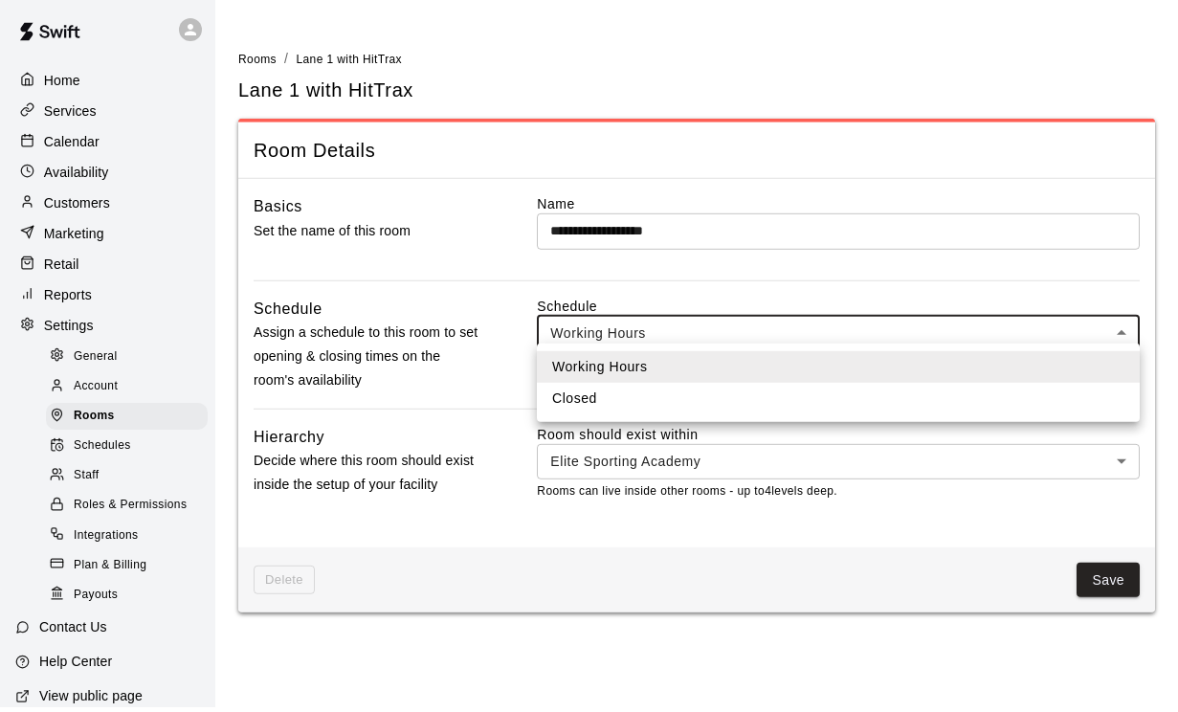
click at [705, 333] on body "**********" at bounding box center [589, 320] width 1178 height 640
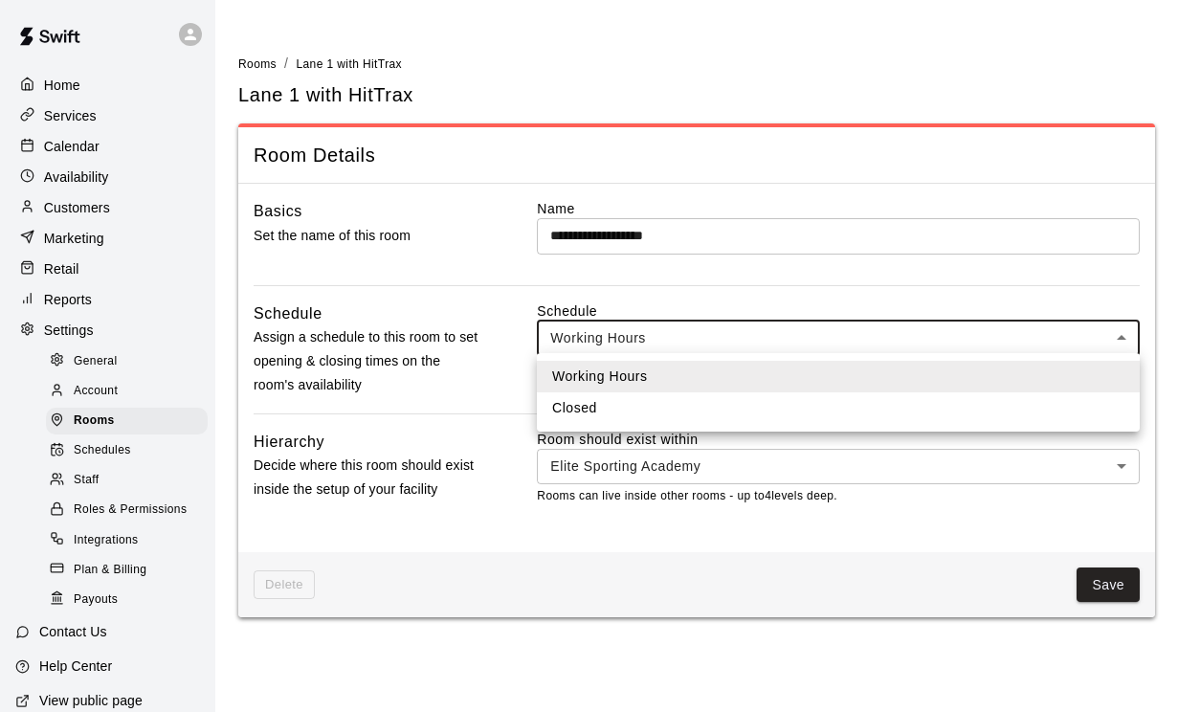
click at [701, 261] on div at bounding box center [589, 356] width 1178 height 712
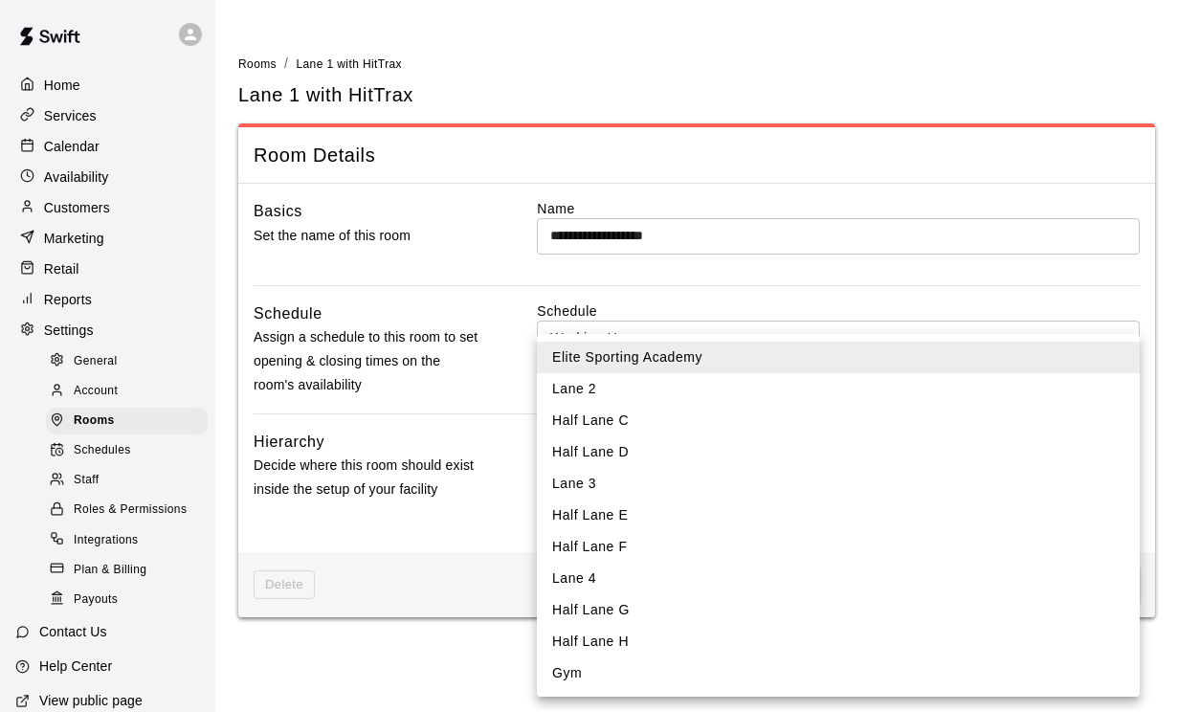
click at [657, 460] on body "**********" at bounding box center [589, 320] width 1178 height 640
click at [473, 359] on div at bounding box center [589, 356] width 1178 height 712
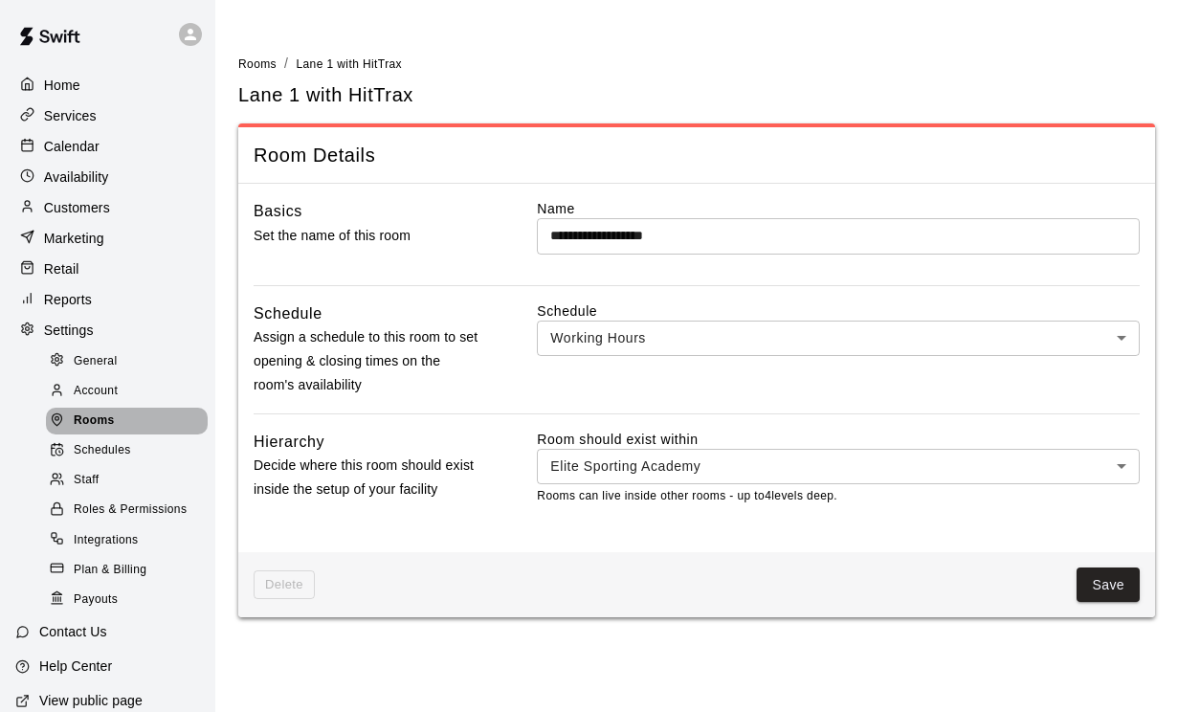
click at [99, 427] on span "Rooms" at bounding box center [94, 421] width 41 height 19
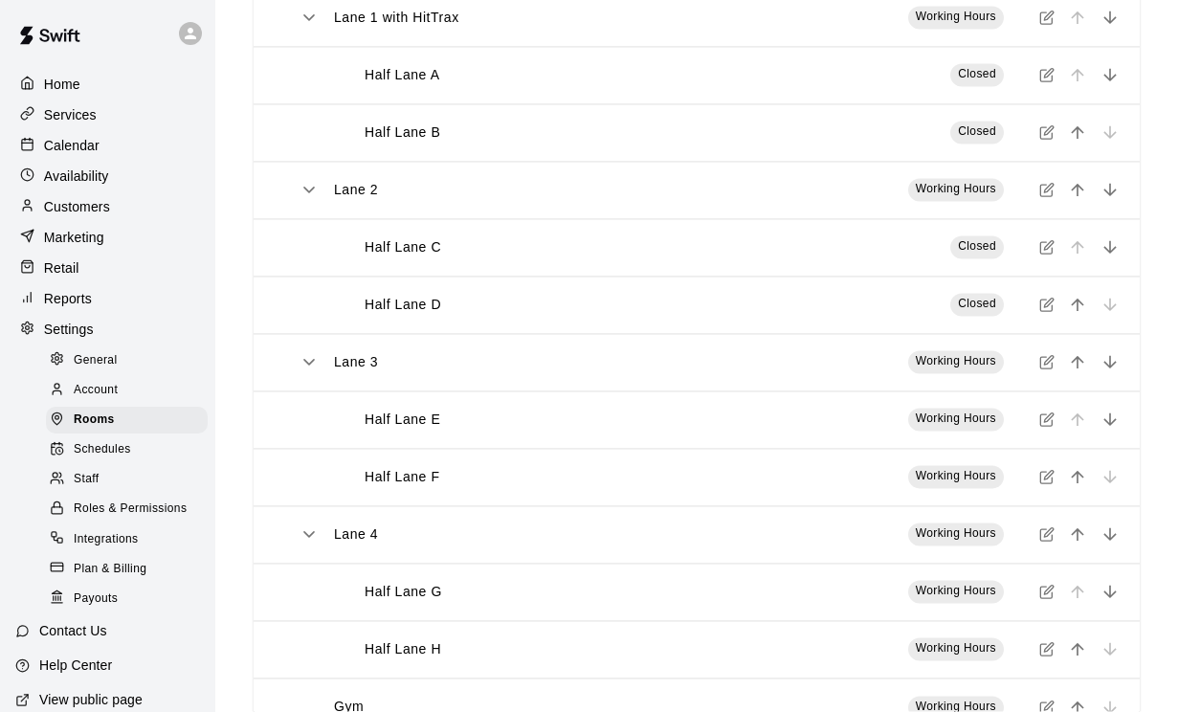
scroll to position [257, 0]
click at [367, 545] on p "Lane 4" at bounding box center [356, 536] width 44 height 20
click at [380, 537] on div "Lane 4" at bounding box center [512, 536] width 425 height 20
click at [1048, 531] on icon "simple table" at bounding box center [1047, 534] width 15 height 15
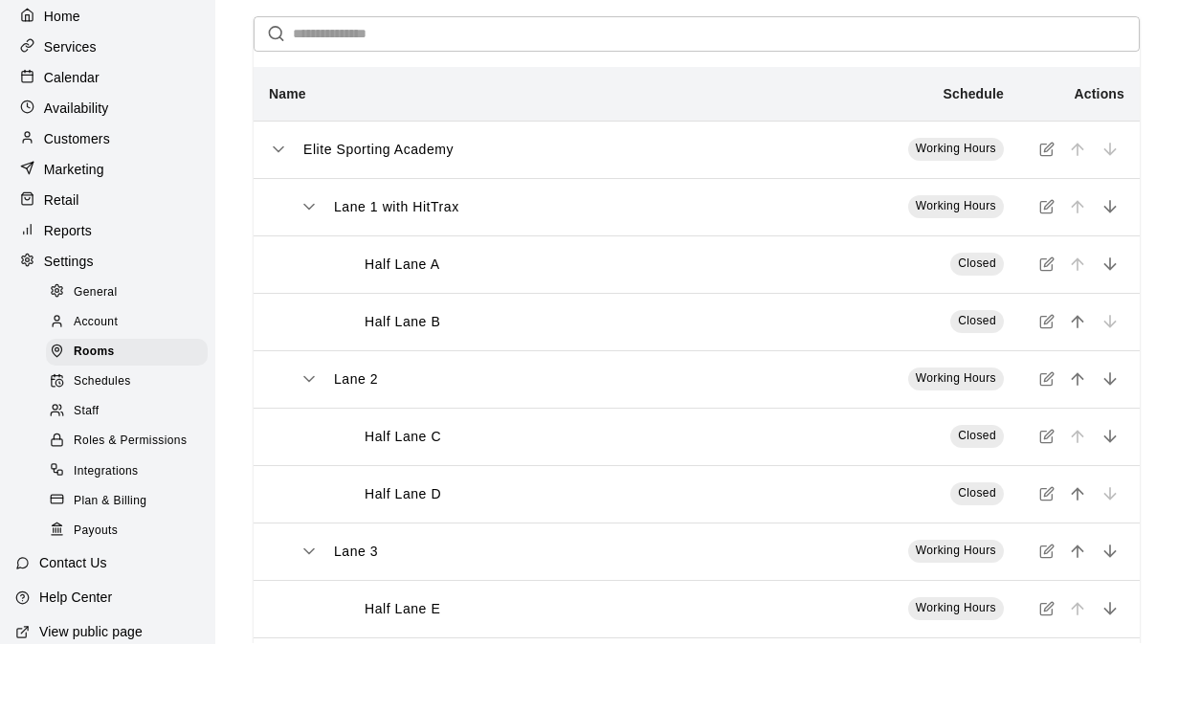
scroll to position [69, 0]
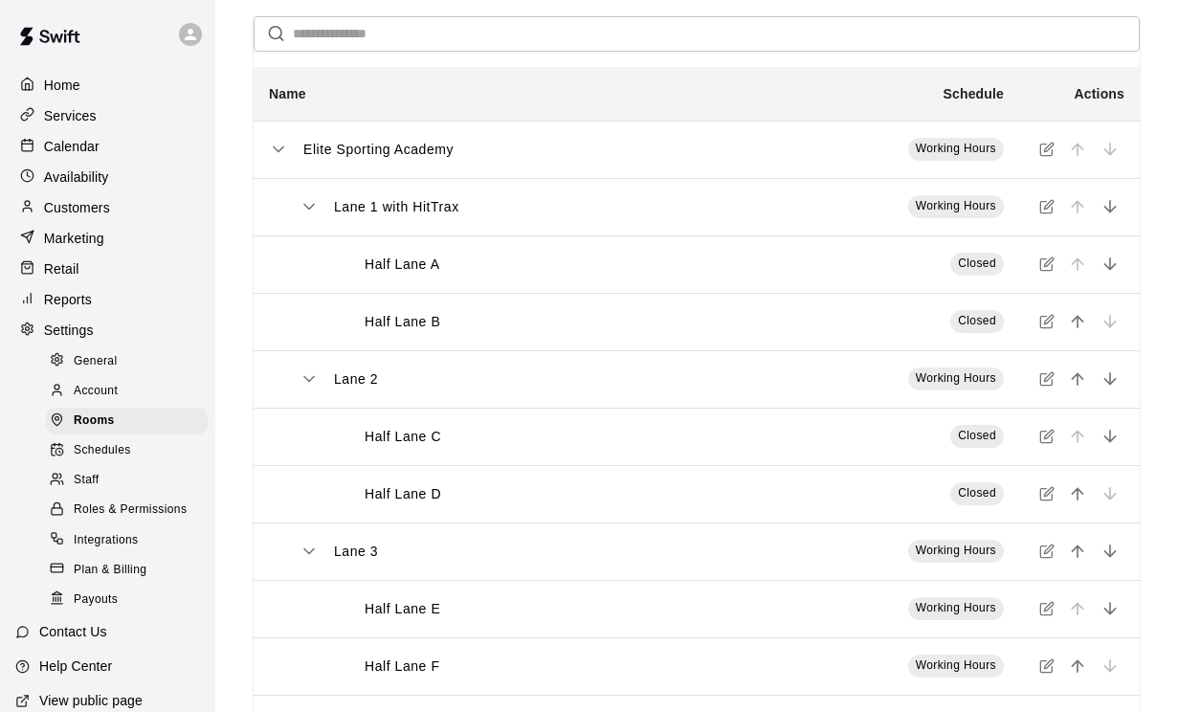
click at [66, 155] on p "Calendar" at bounding box center [72, 146] width 56 height 19
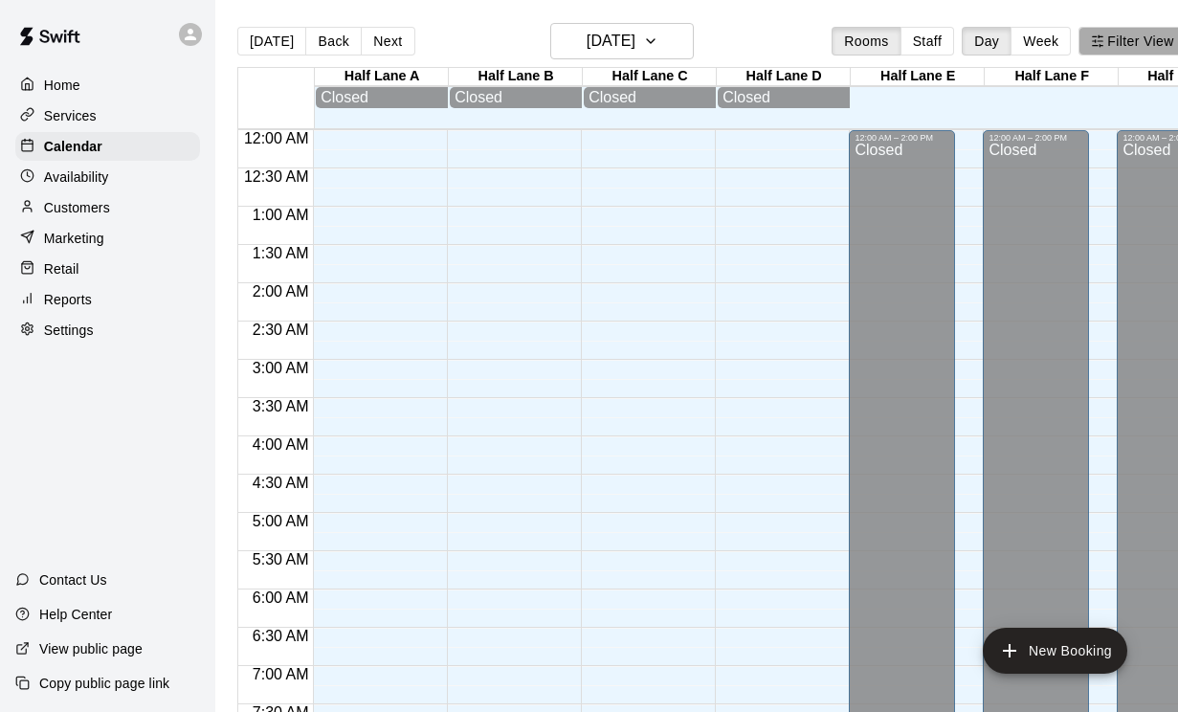
click at [1116, 46] on button "Filter View" at bounding box center [1132, 41] width 107 height 29
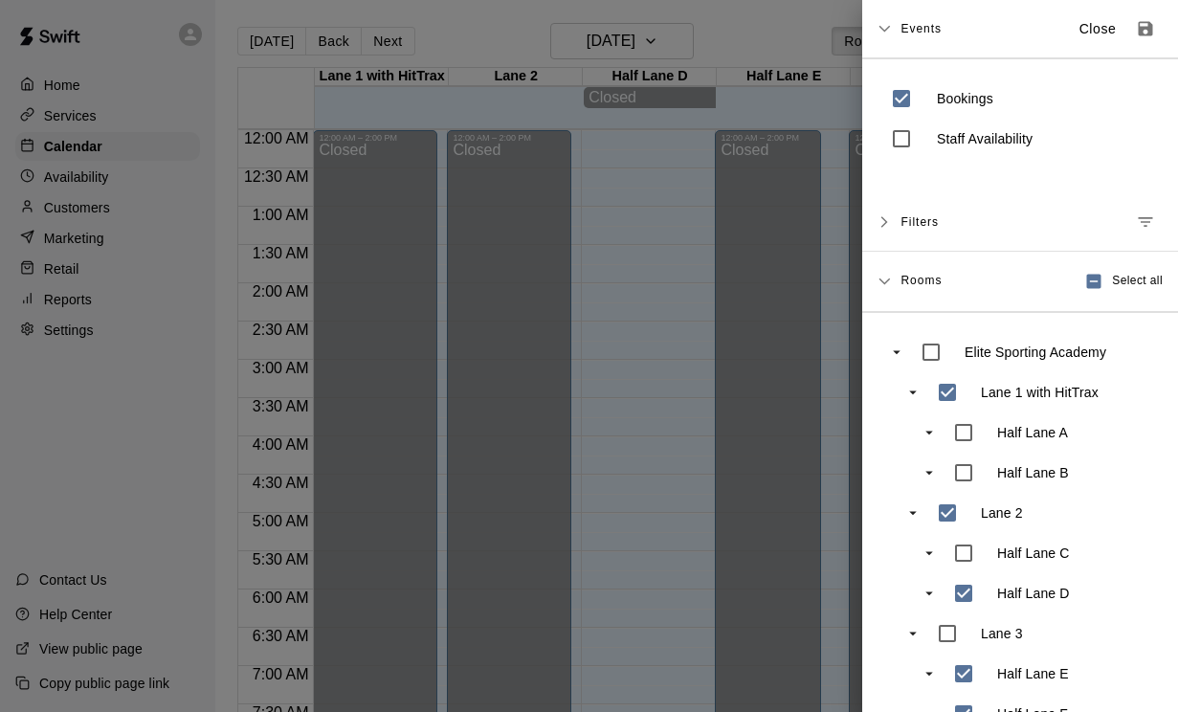
click at [974, 616] on div "Lane 3" at bounding box center [1040, 634] width 224 height 40
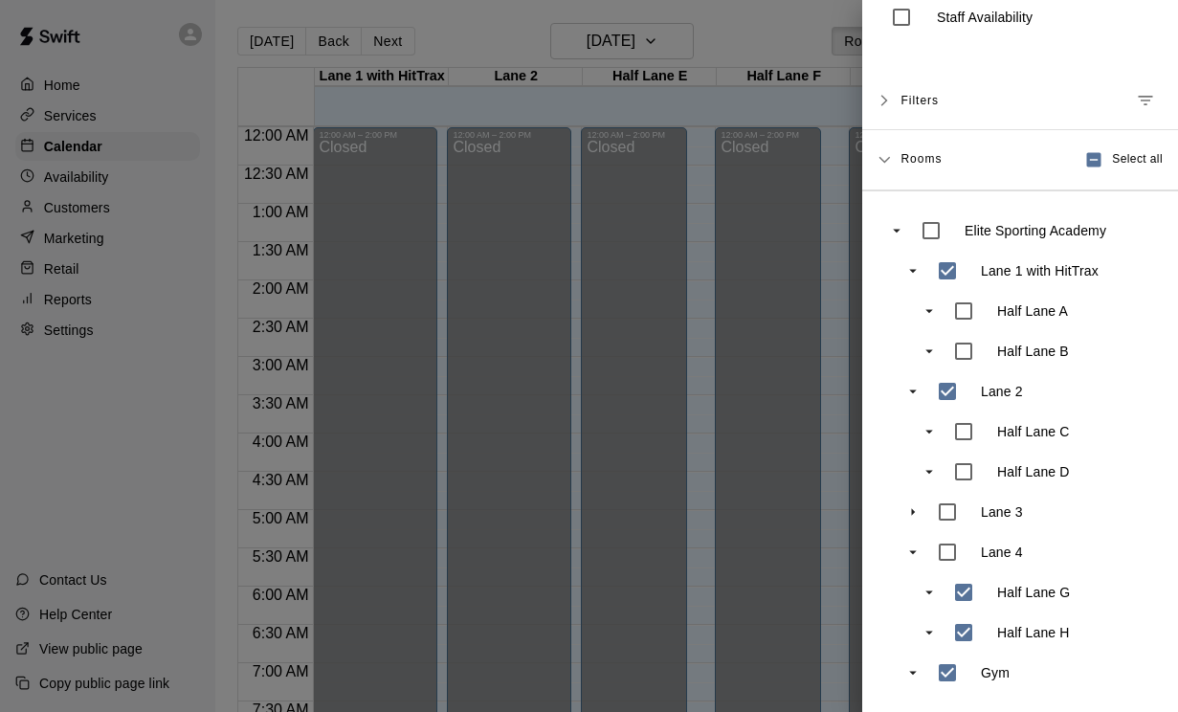
scroll to position [122, 0]
click at [910, 517] on icon "swift facility view" at bounding box center [913, 512] width 17 height 17
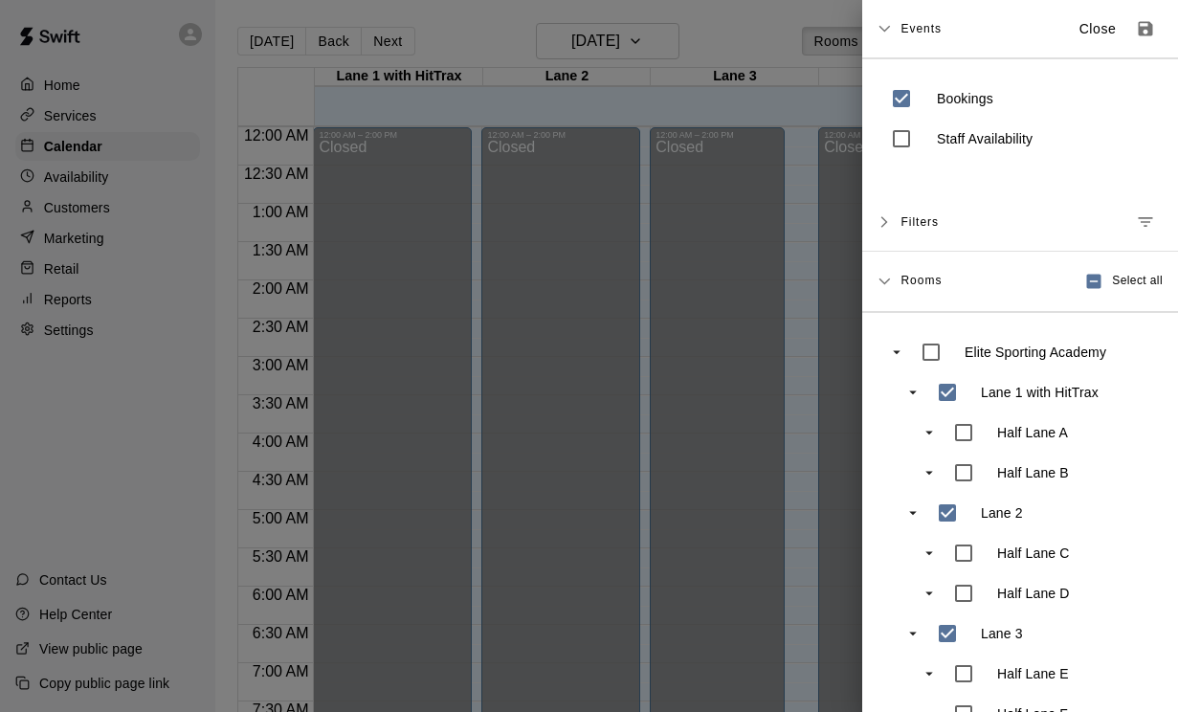
scroll to position [0, 0]
click at [1150, 28] on icon "Save as default view" at bounding box center [1146, 29] width 14 height 14
click at [1098, 28] on p "Close" at bounding box center [1098, 29] width 37 height 20
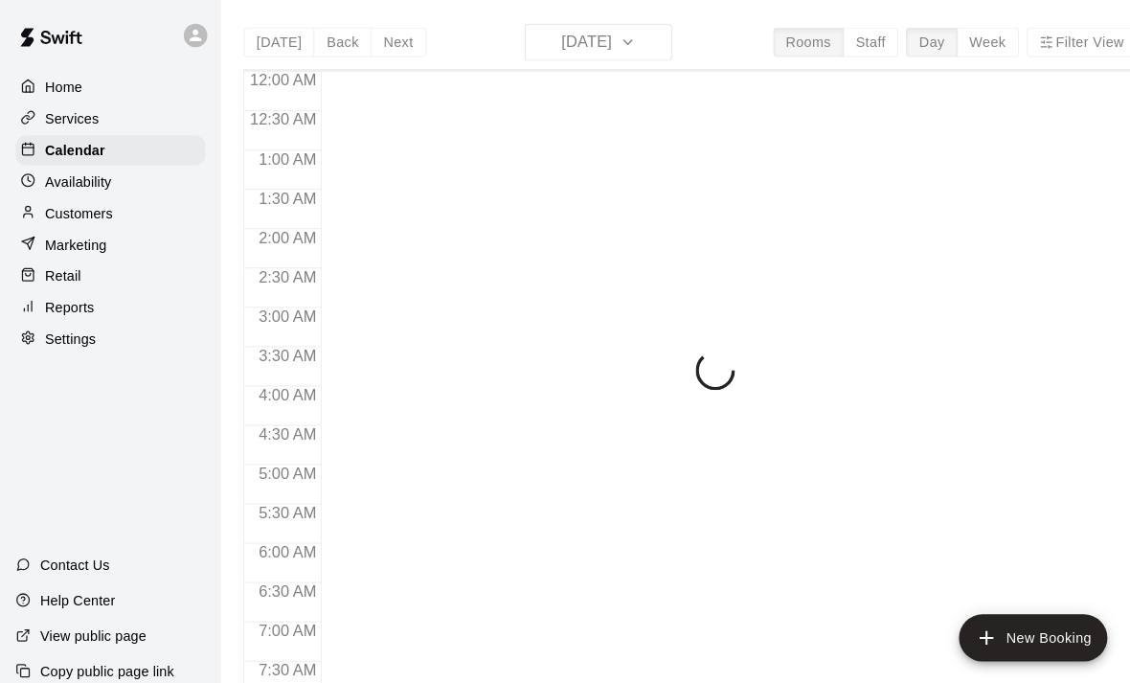
scroll to position [1143, 0]
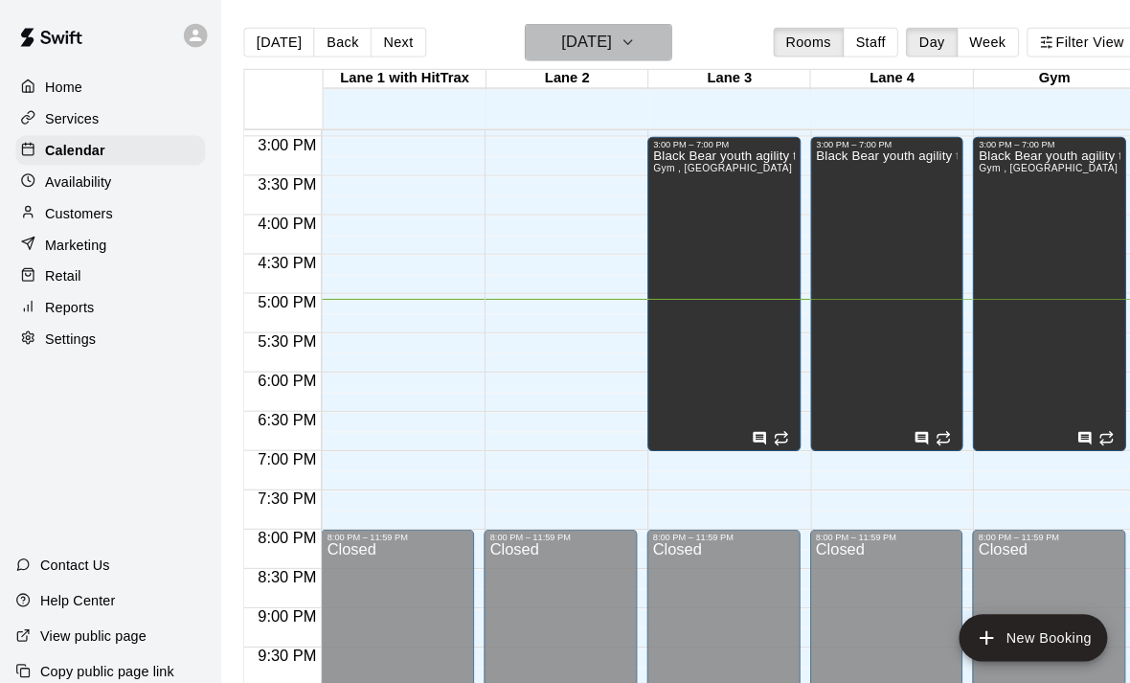
click at [619, 44] on icon "button" at bounding box center [611, 41] width 15 height 23
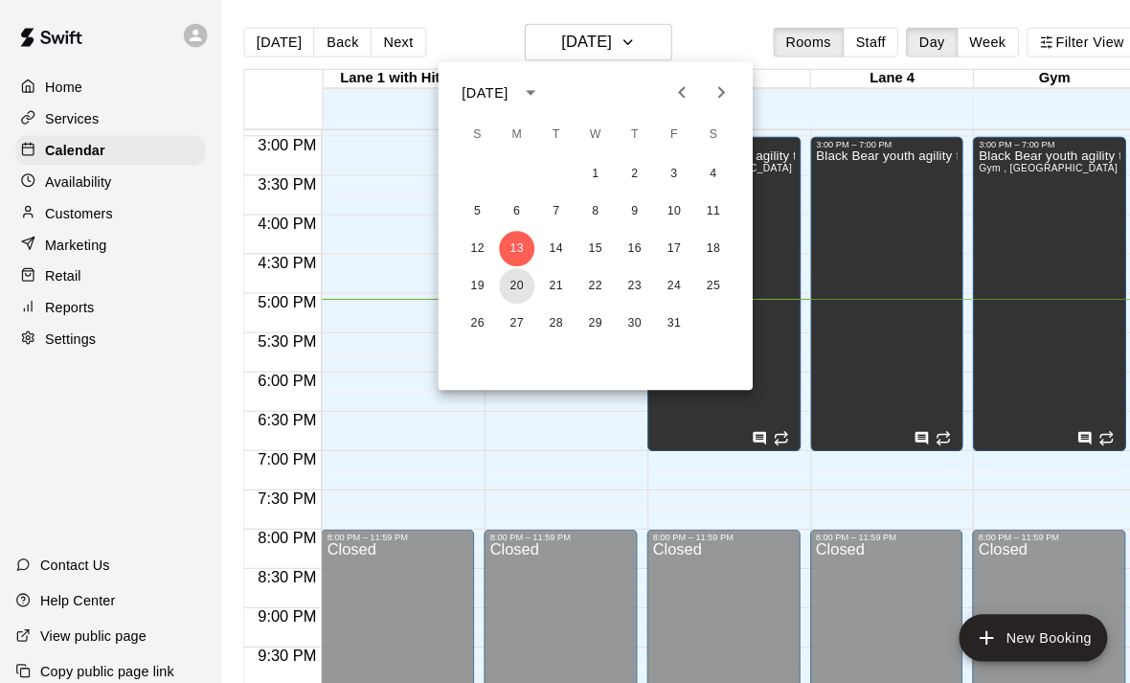
click at [501, 281] on button "20" at bounding box center [503, 278] width 34 height 34
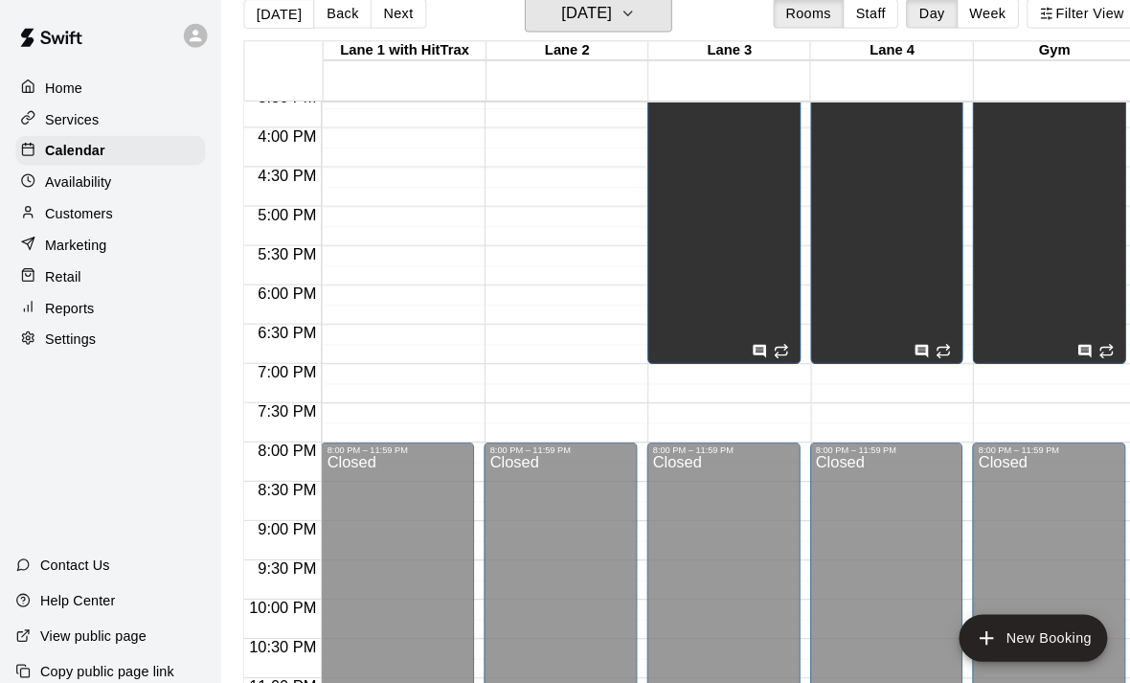
scroll to position [28, 0]
drag, startPoint x: 501, startPoint y: 362, endPoint x: 593, endPoint y: 369, distance: 92.1
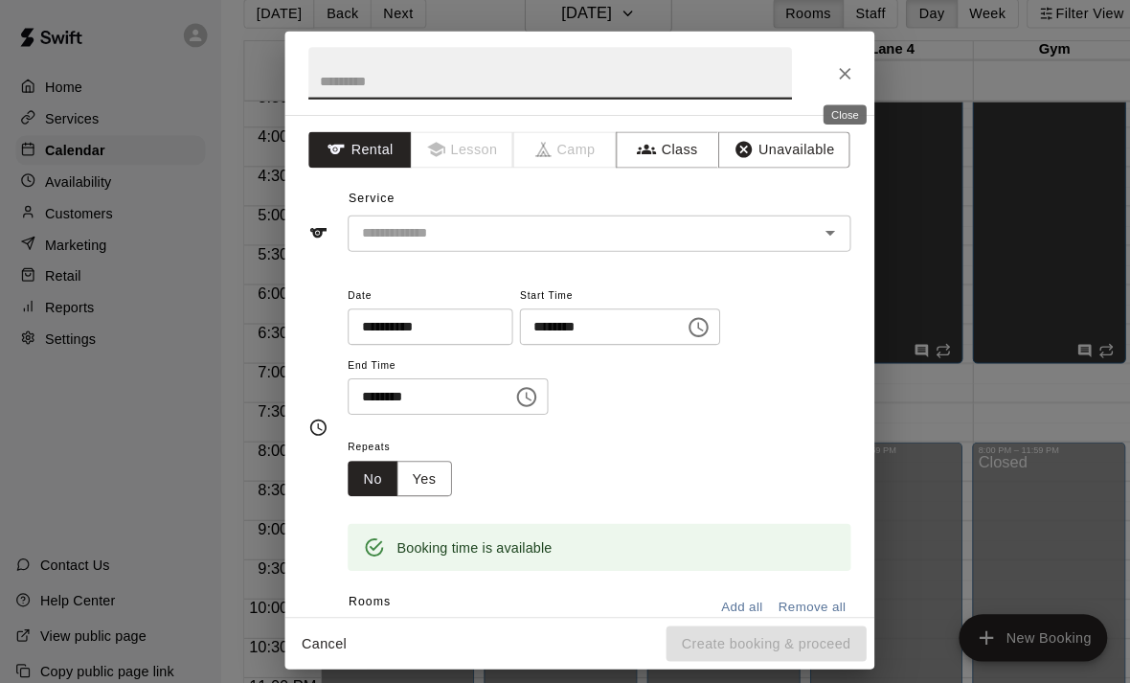
click at [821, 69] on icon "Close" at bounding box center [822, 71] width 11 height 11
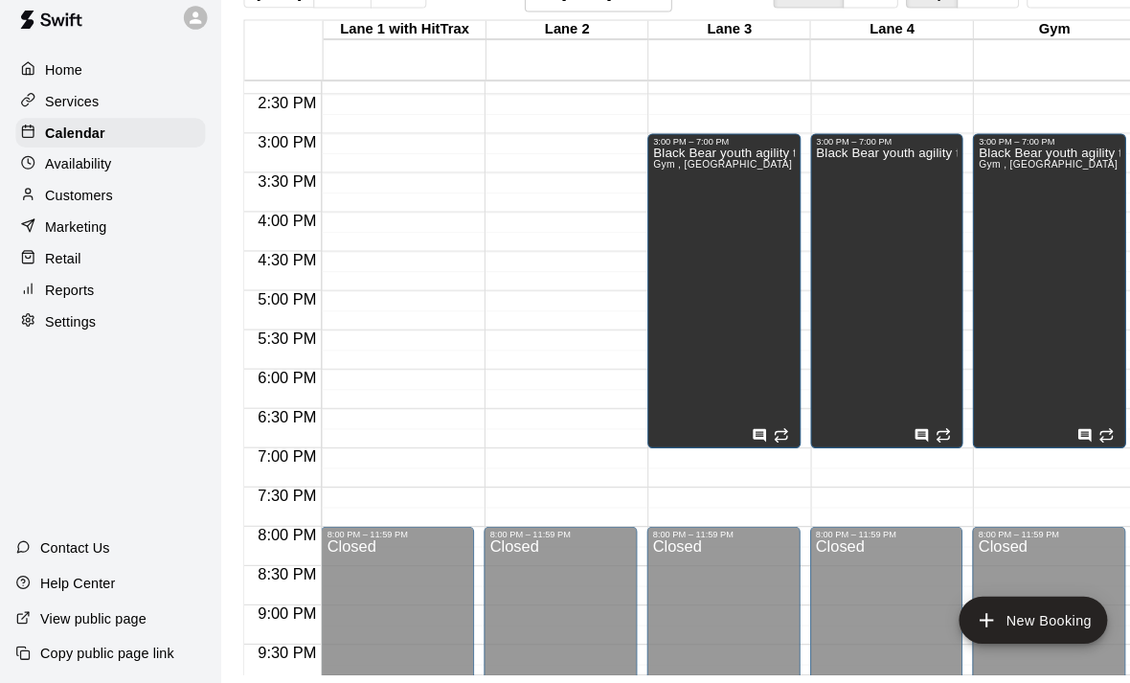
scroll to position [1097, 0]
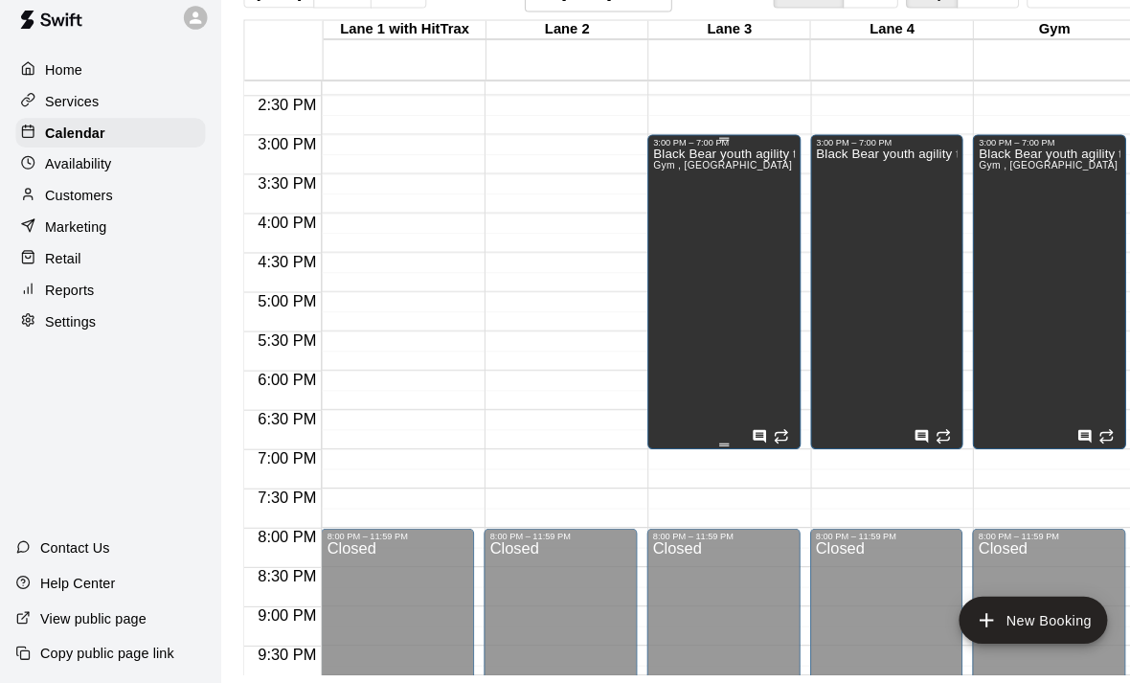
click at [682, 370] on div "Black Bear youth agility training Gym , [GEOGRAPHIC_DATA] E, [GEOGRAPHIC_DATA],…" at bounding box center [706, 502] width 138 height 683
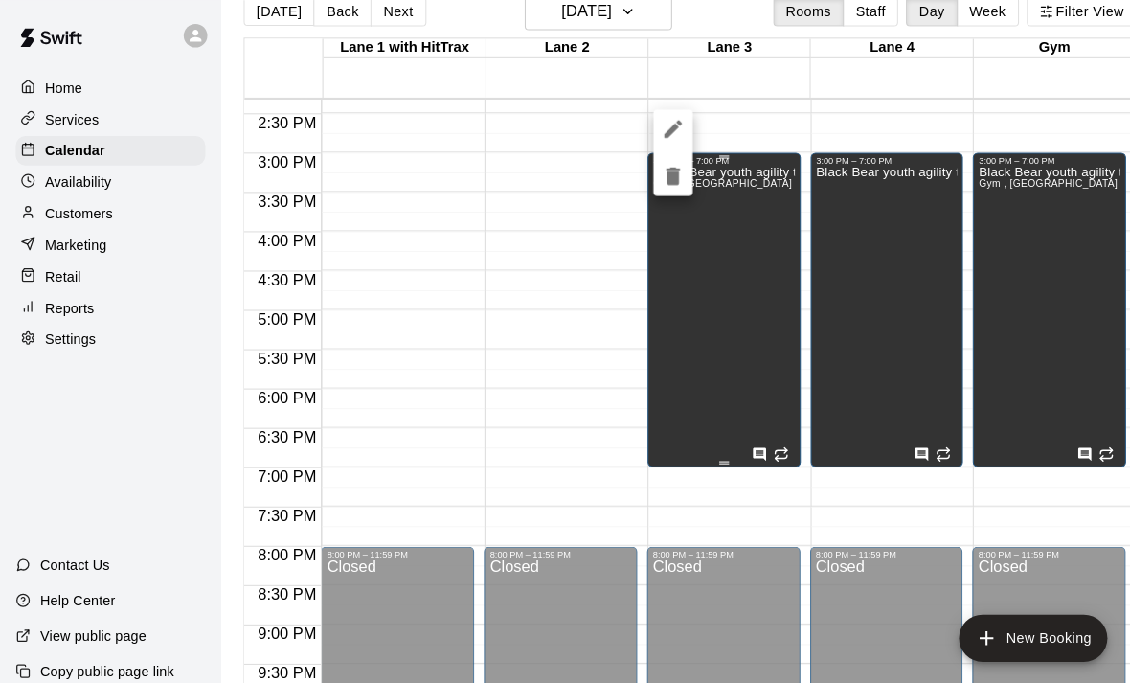
scroll to position [78, 0]
click at [661, 120] on icon "edit" at bounding box center [655, 125] width 17 height 17
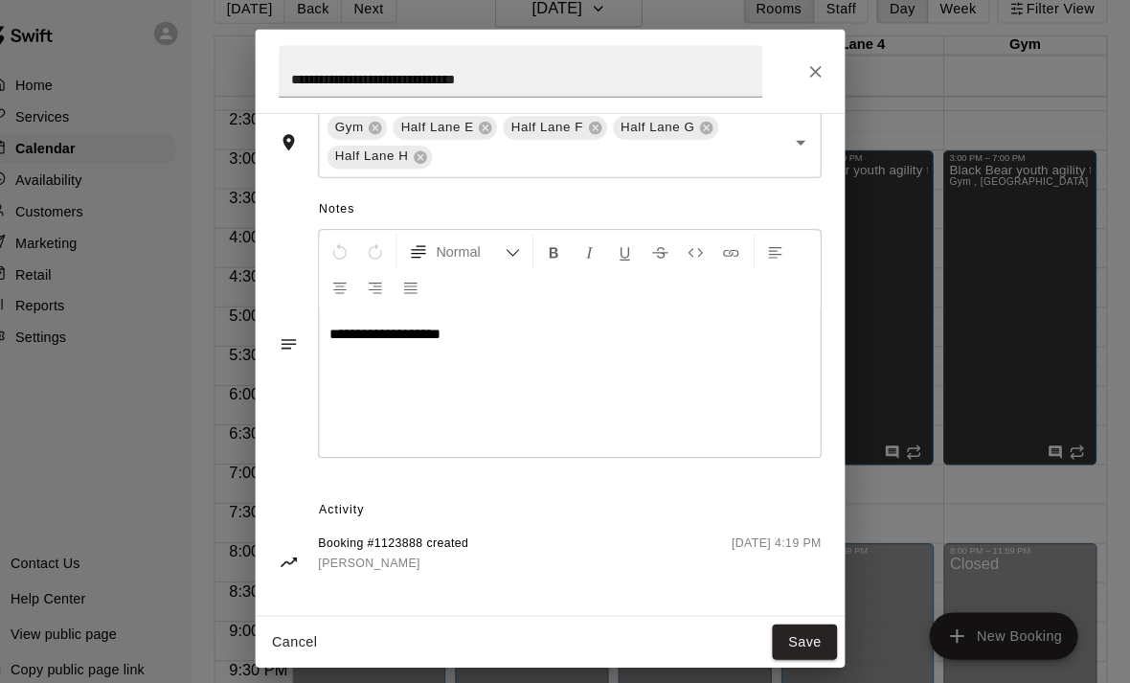
scroll to position [500, 0]
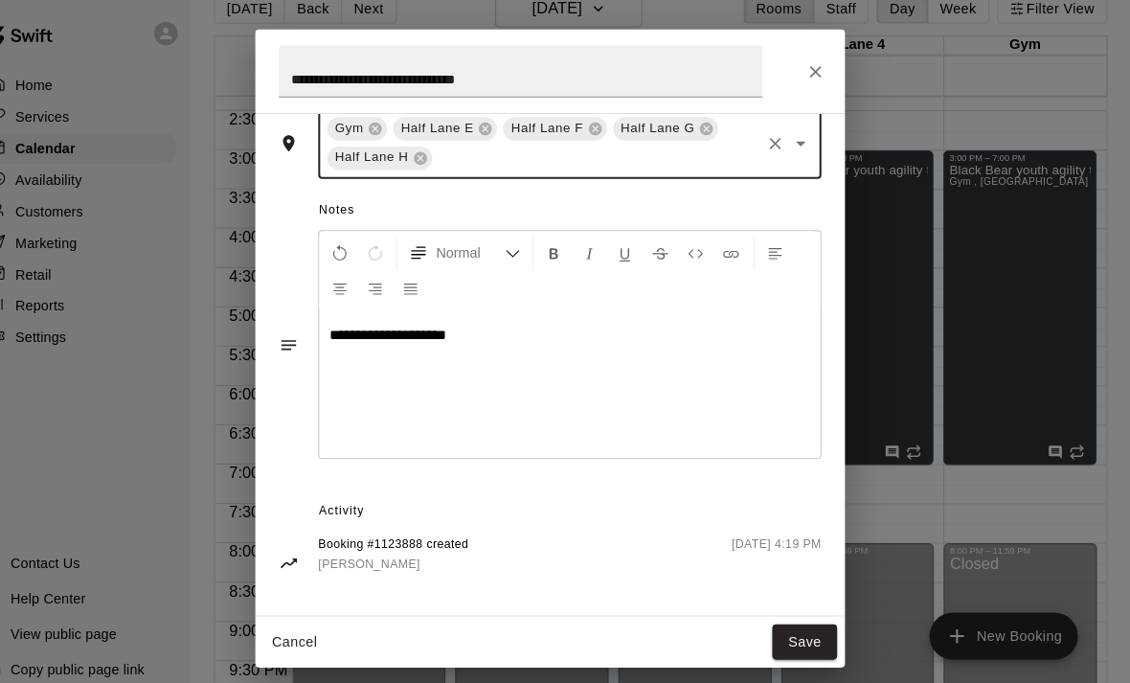
type input "*"
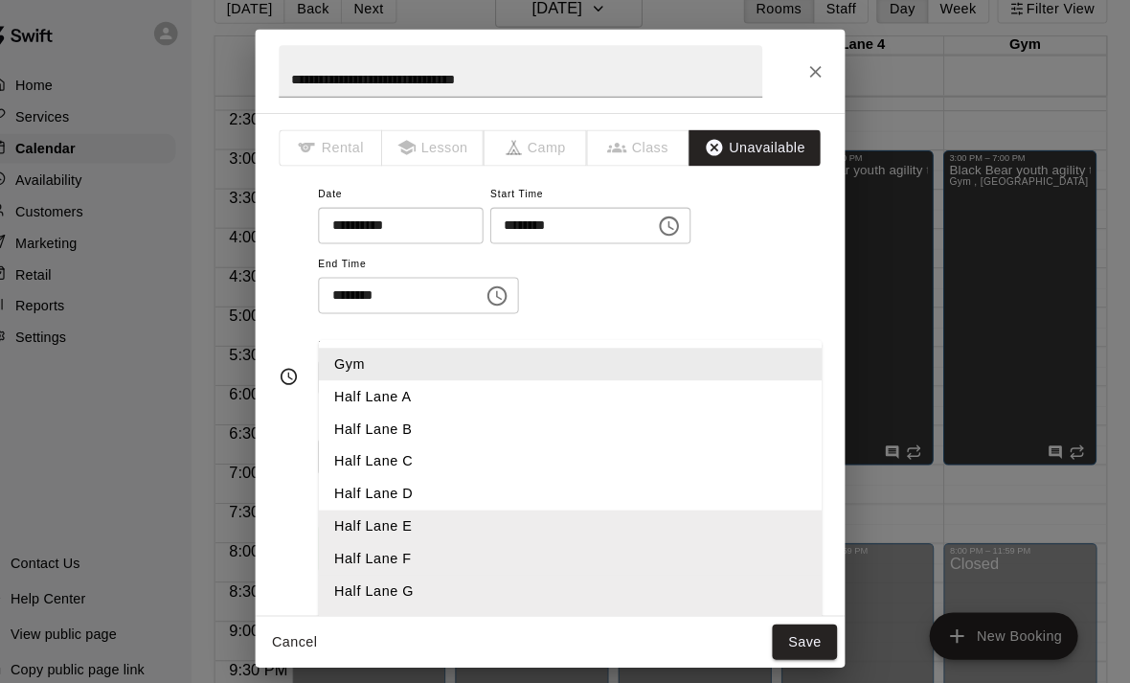
scroll to position [0, 0]
click at [817, 68] on icon "Close" at bounding box center [822, 71] width 11 height 11
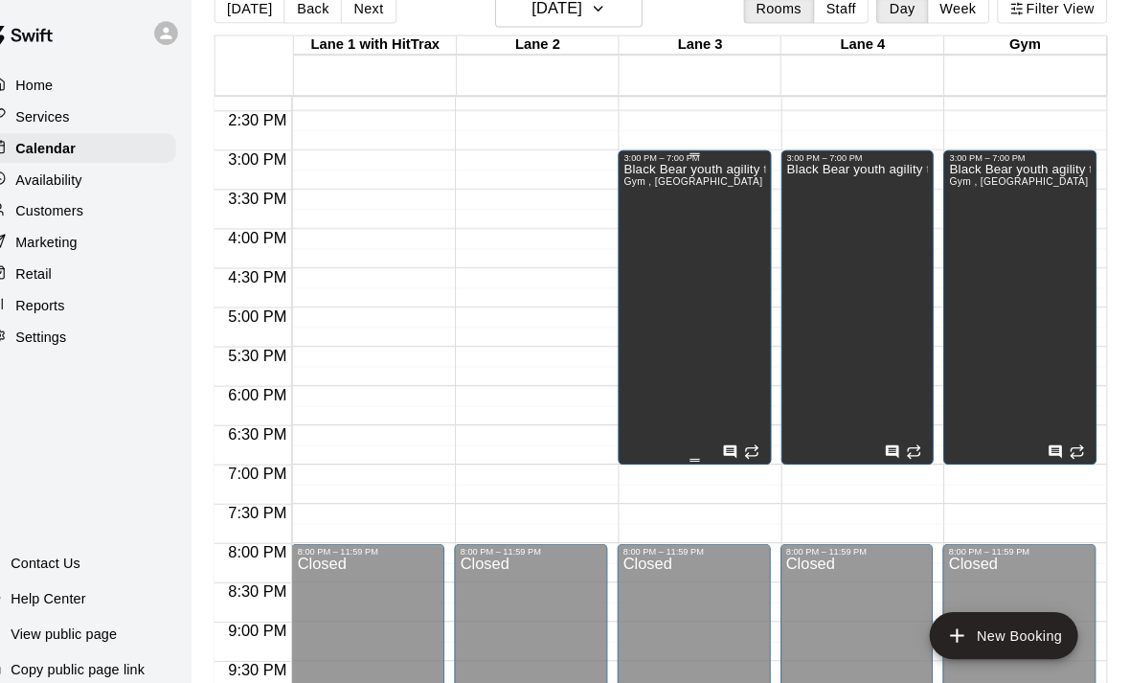
click at [662, 315] on div "Black Bear youth agility training Gym , [GEOGRAPHIC_DATA] E, [GEOGRAPHIC_DATA],…" at bounding box center [706, 502] width 138 height 683
click at [618, 165] on icon "edit" at bounding box center [626, 164] width 17 height 17
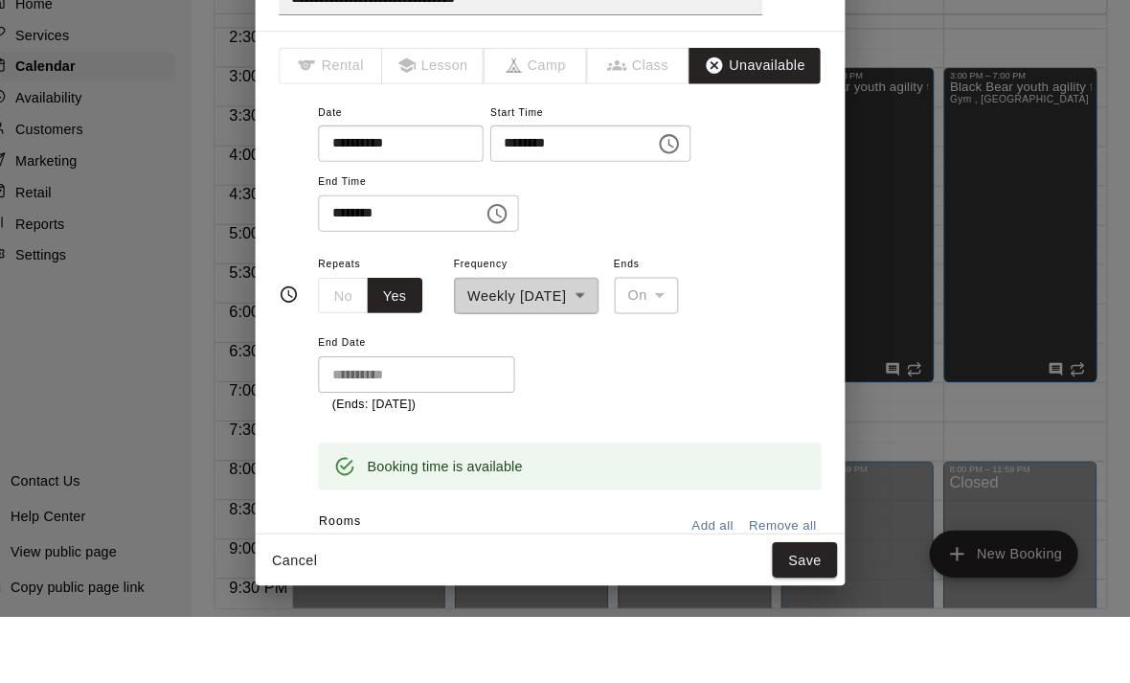
click at [402, 272] on input "********" at bounding box center [412, 289] width 147 height 35
type input "********"
click at [781, 610] on button "Save" at bounding box center [812, 627] width 63 height 35
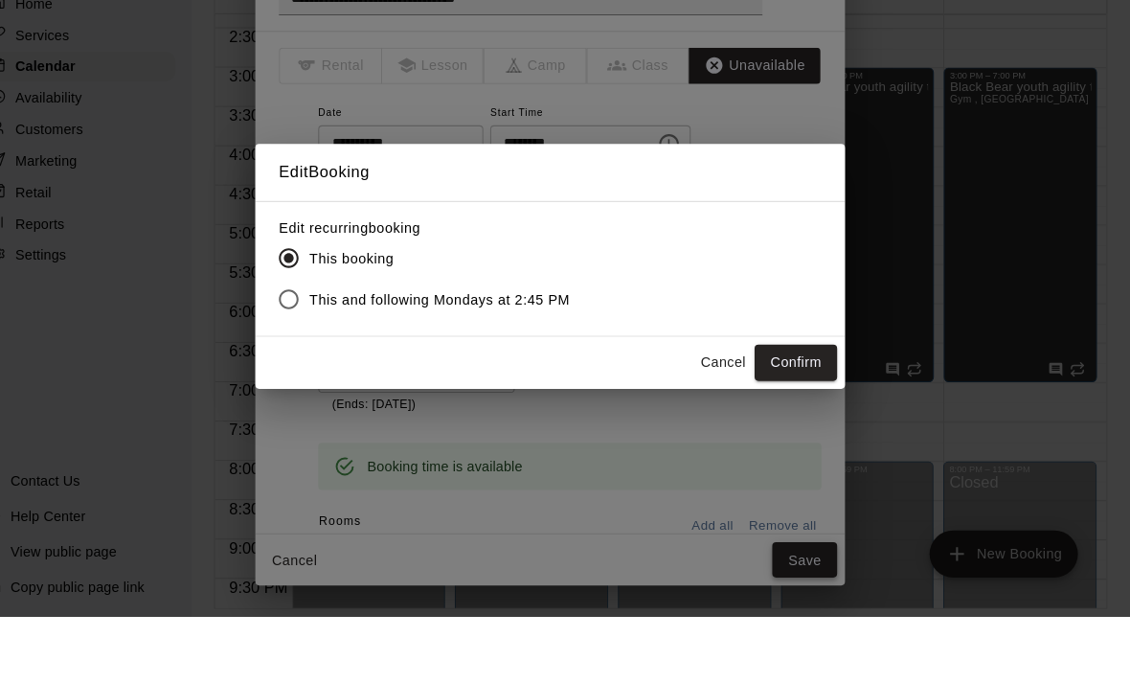
scroll to position [92, 0]
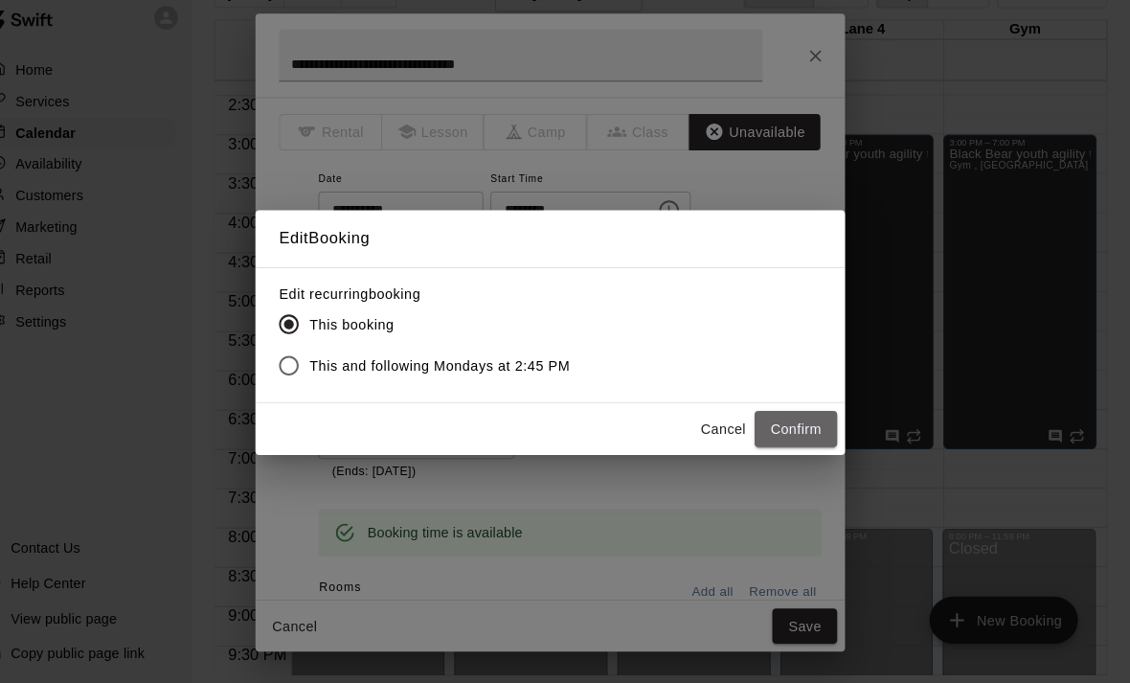
click at [770, 417] on button "Confirm" at bounding box center [804, 434] width 80 height 35
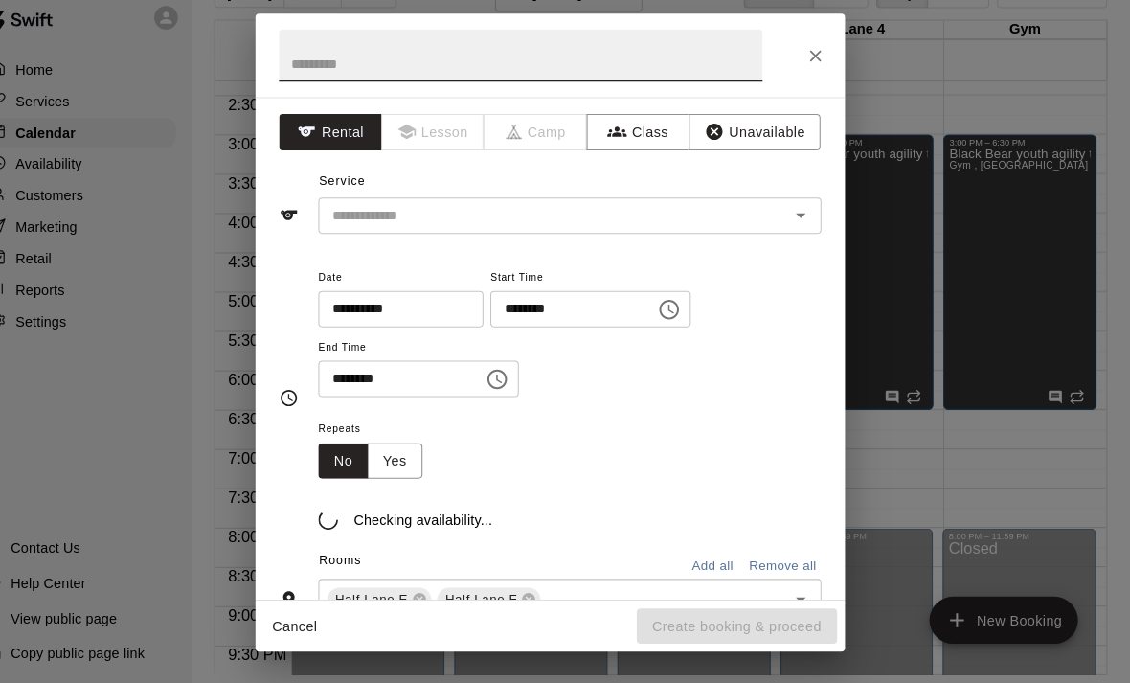
scroll to position [91, 0]
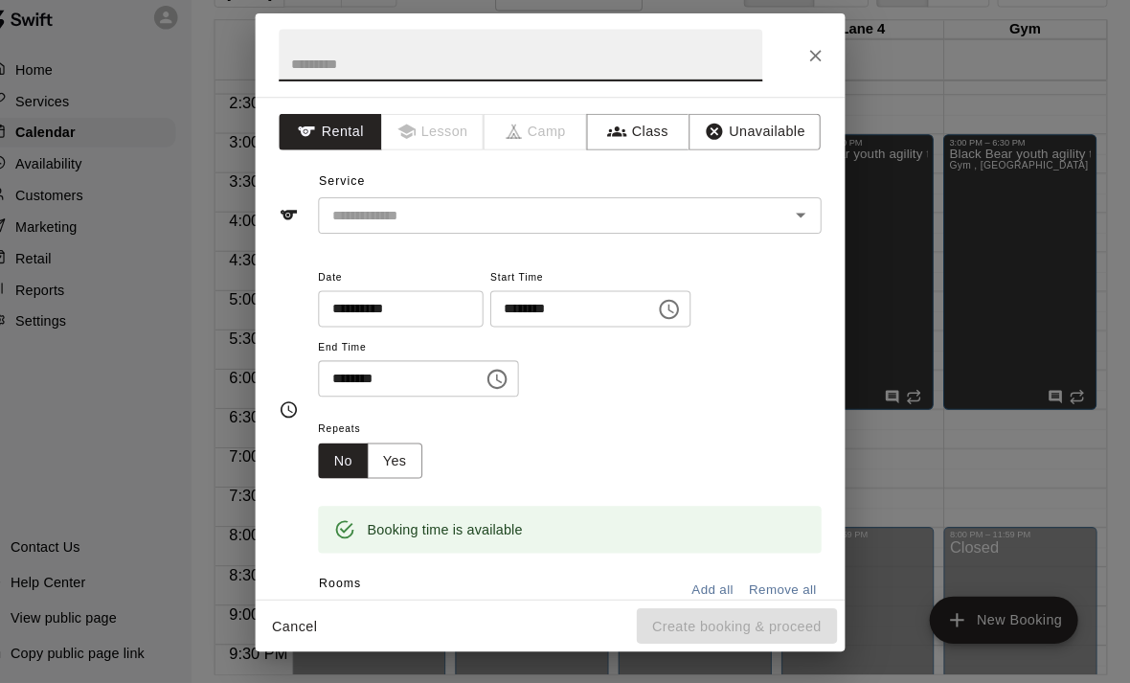
click at [806, 55] on button "Close" at bounding box center [823, 72] width 34 height 34
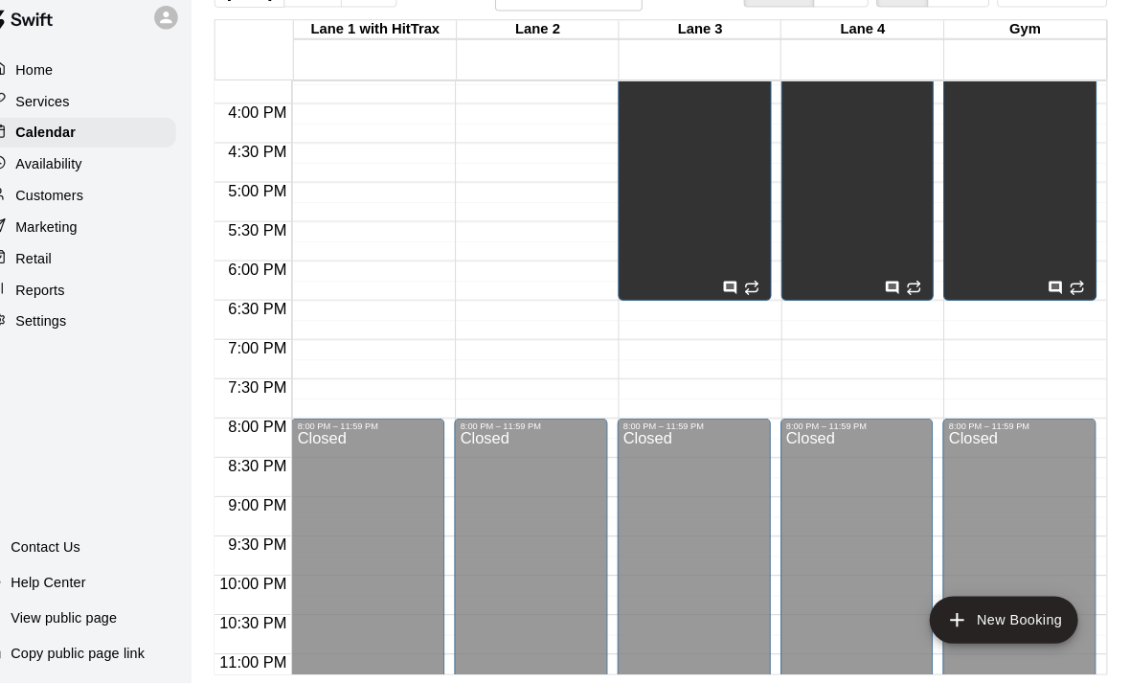
scroll to position [1193, 0]
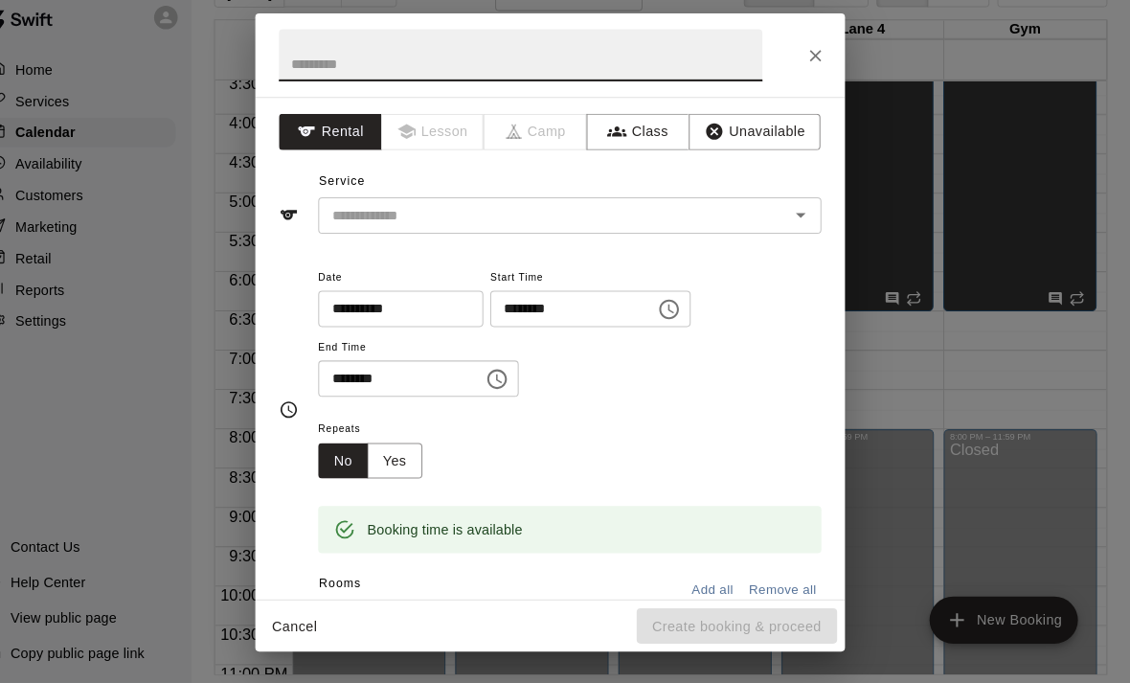
click at [515, 276] on span "Start Time" at bounding box center [603, 289] width 195 height 26
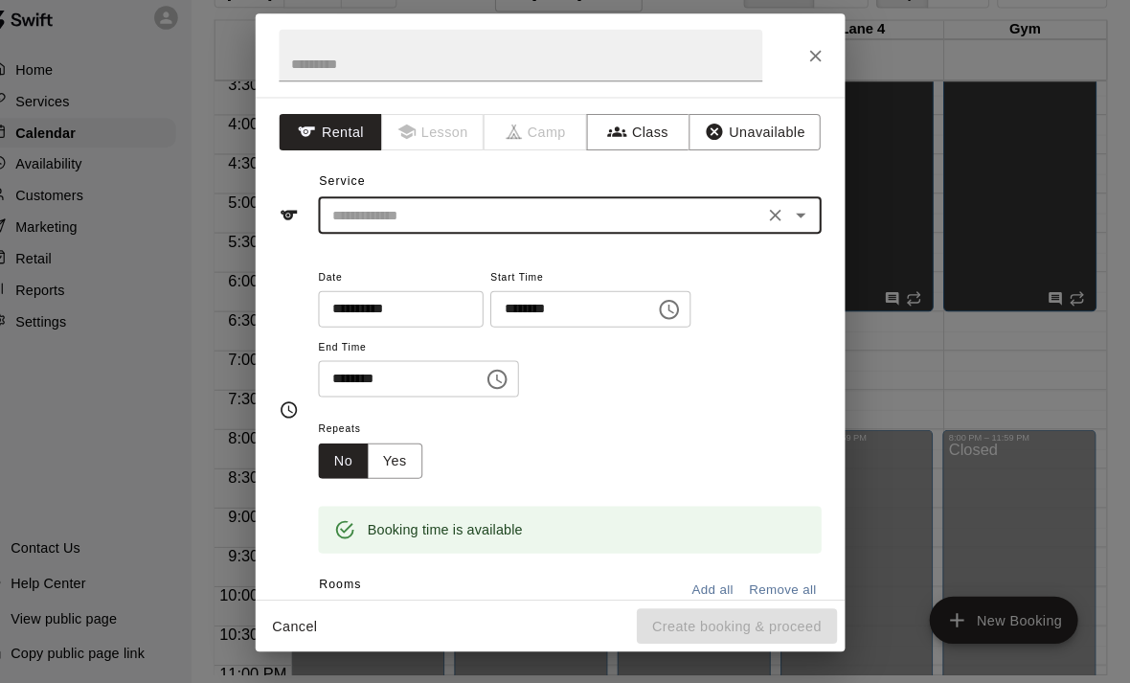
scroll to position [91, 0]
type input "*"
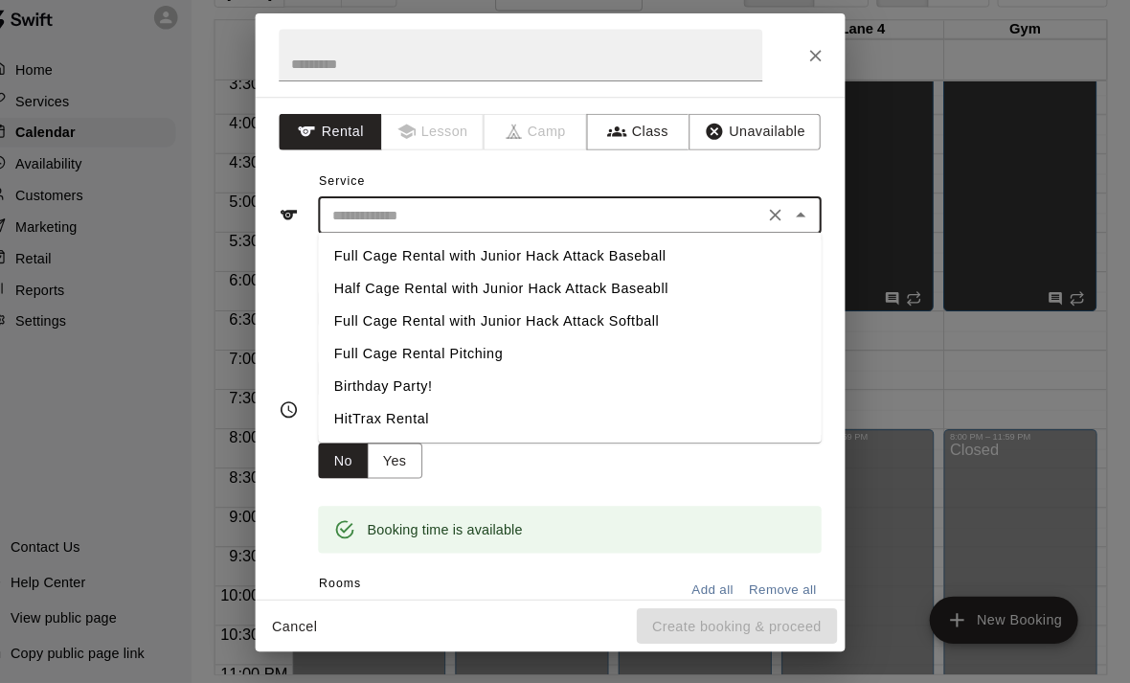
click at [436, 283] on li "Half Cage Rental with Junior Hack Attack Baseabll" at bounding box center [584, 299] width 490 height 32
type input "**********"
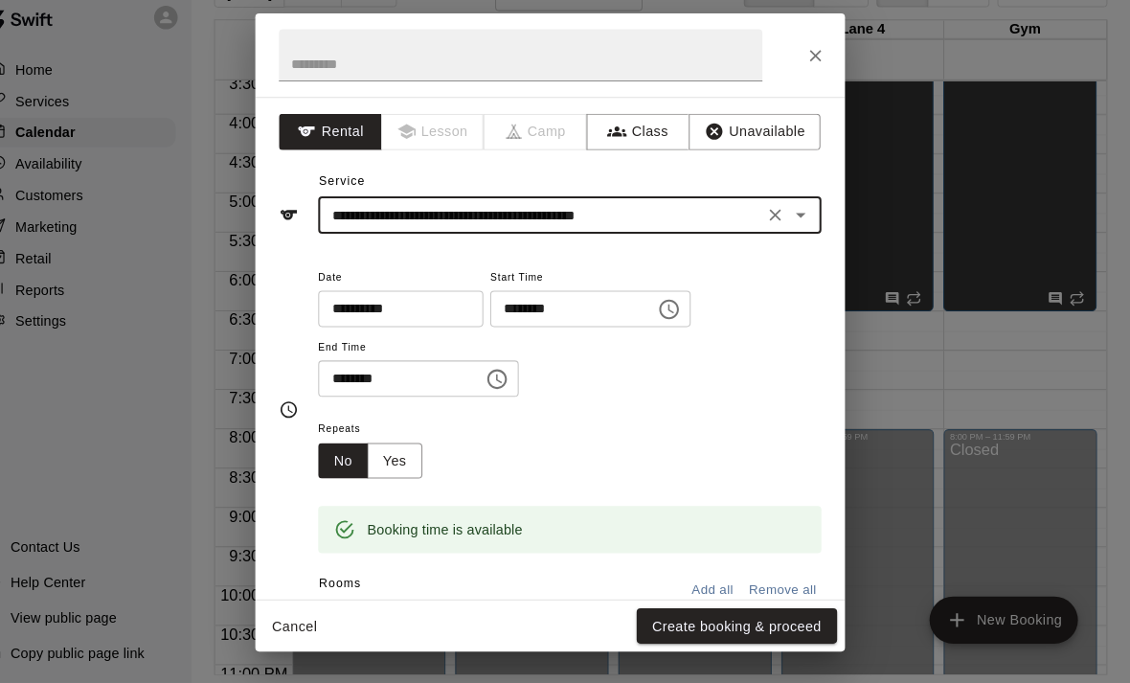
click at [794, 214] on div "**********" at bounding box center [584, 227] width 490 height 35
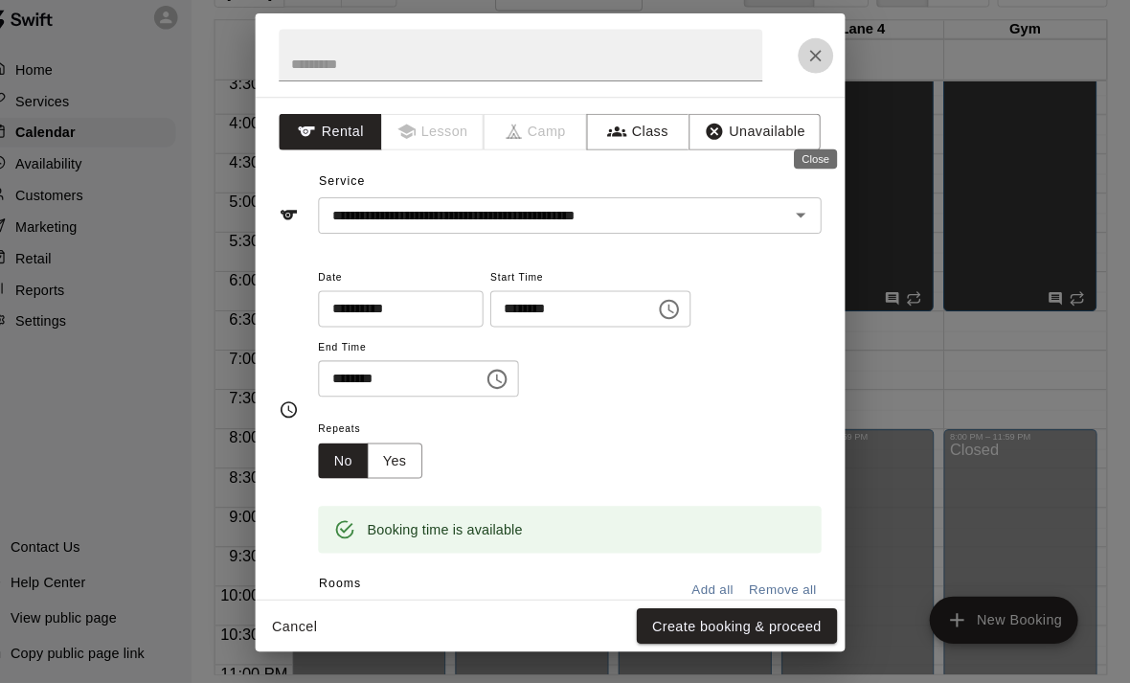
click at [814, 62] on icon "Close" at bounding box center [823, 71] width 19 height 19
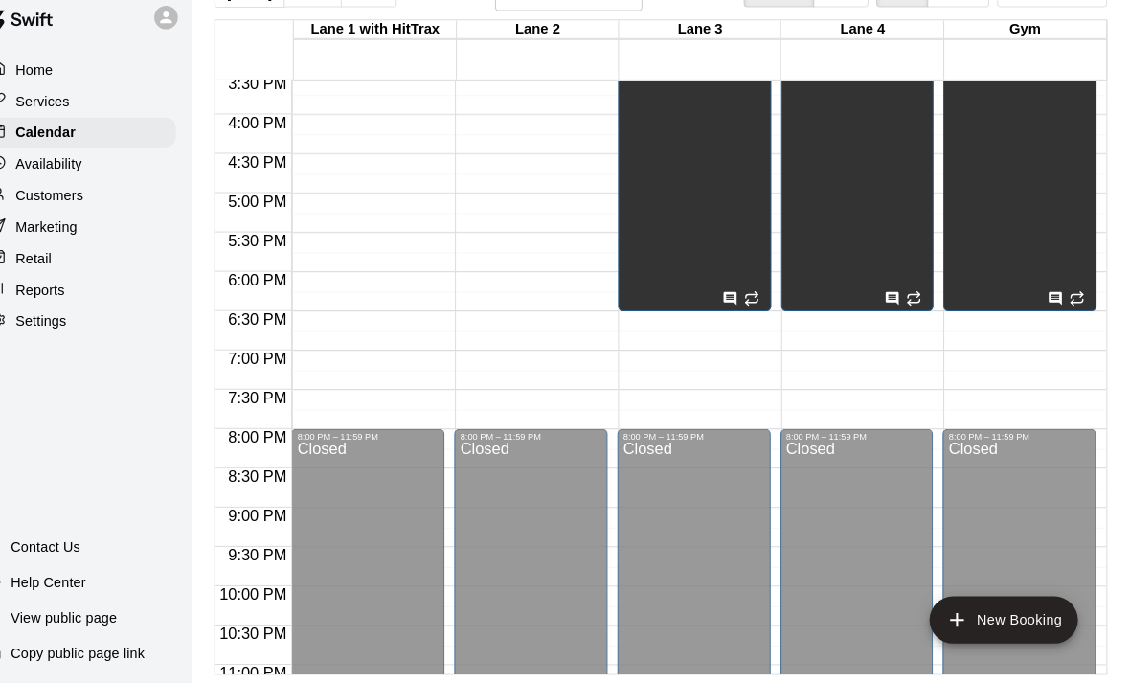
scroll to position [92, 0]
drag, startPoint x: 541, startPoint y: 257, endPoint x: 640, endPoint y: 249, distance: 99.8
click at [640, 249] on div "12:00 AM 12:30 AM 1:00 AM 1:30 AM 2:00 AM 2:30 AM 3:00 AM 3:30 AM 4:00 AM 4:30 …" at bounding box center [672, 384] width 868 height 579
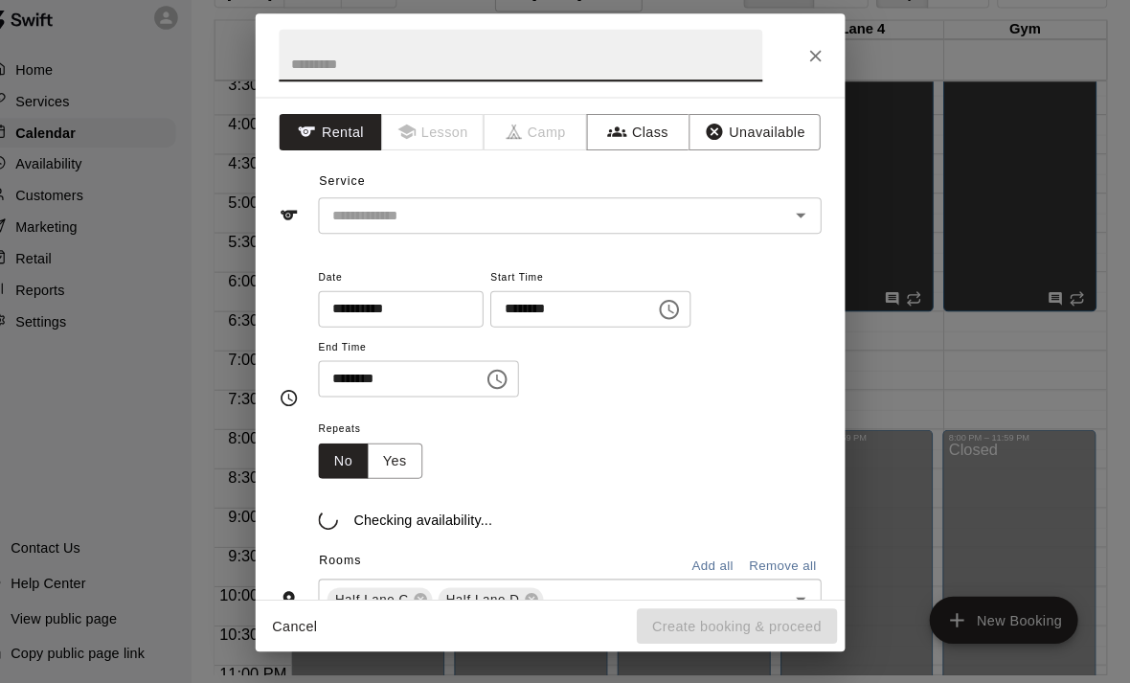
scroll to position [91, 0]
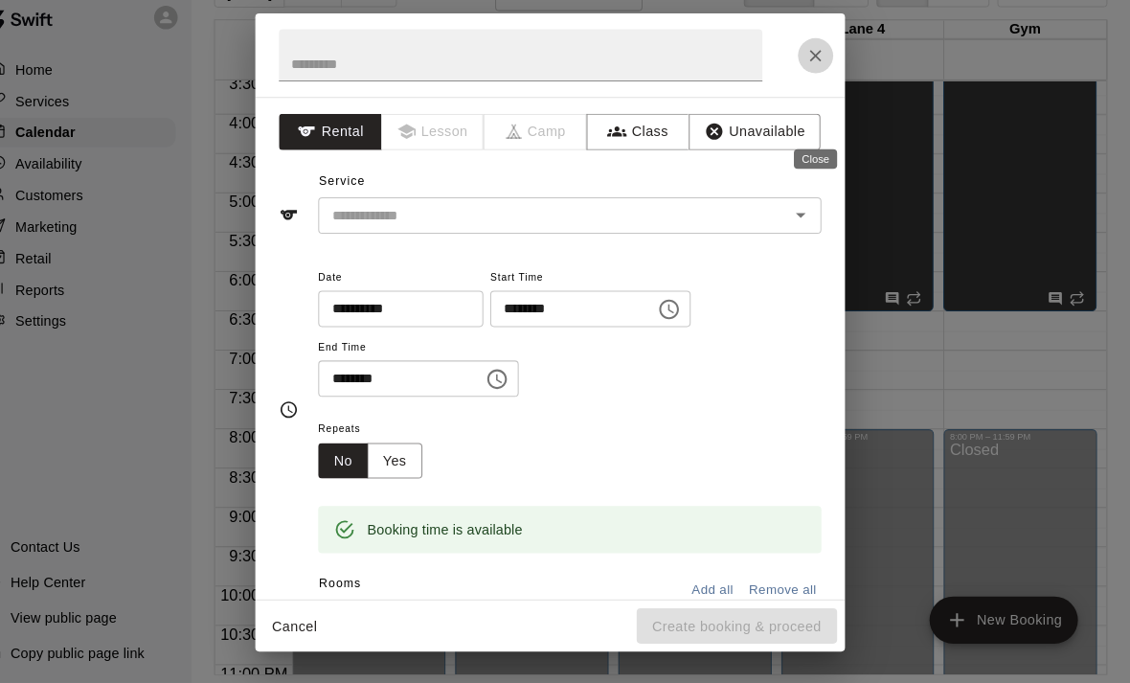
click at [814, 62] on icon "Close" at bounding box center [823, 71] width 19 height 19
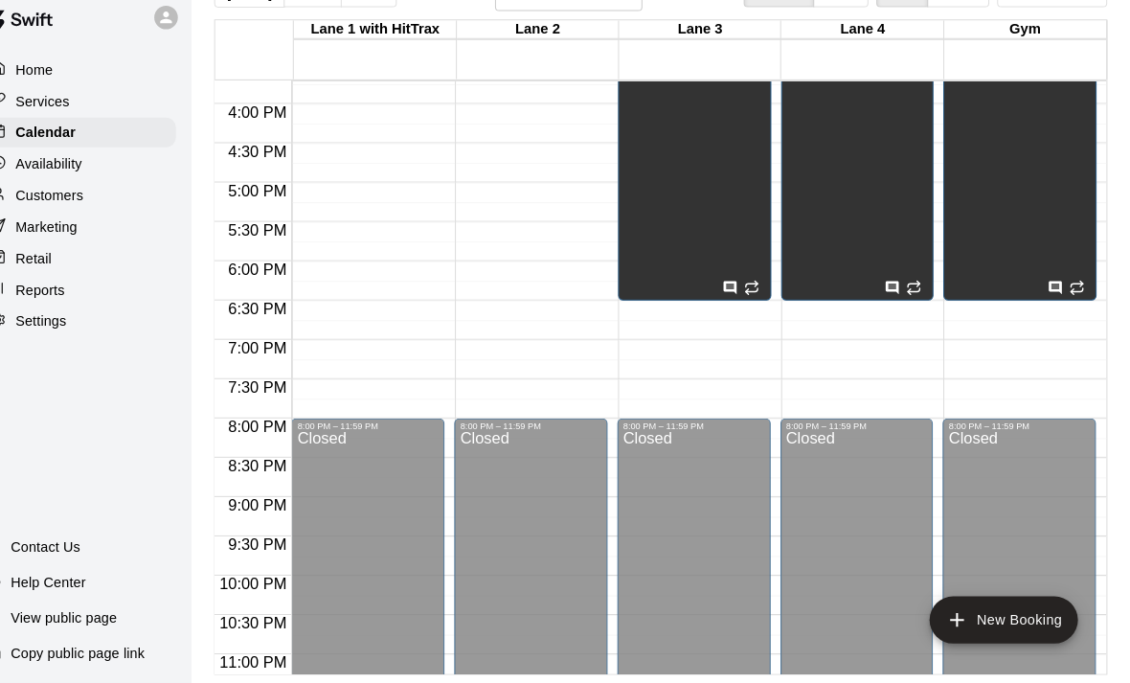
scroll to position [1200, 0]
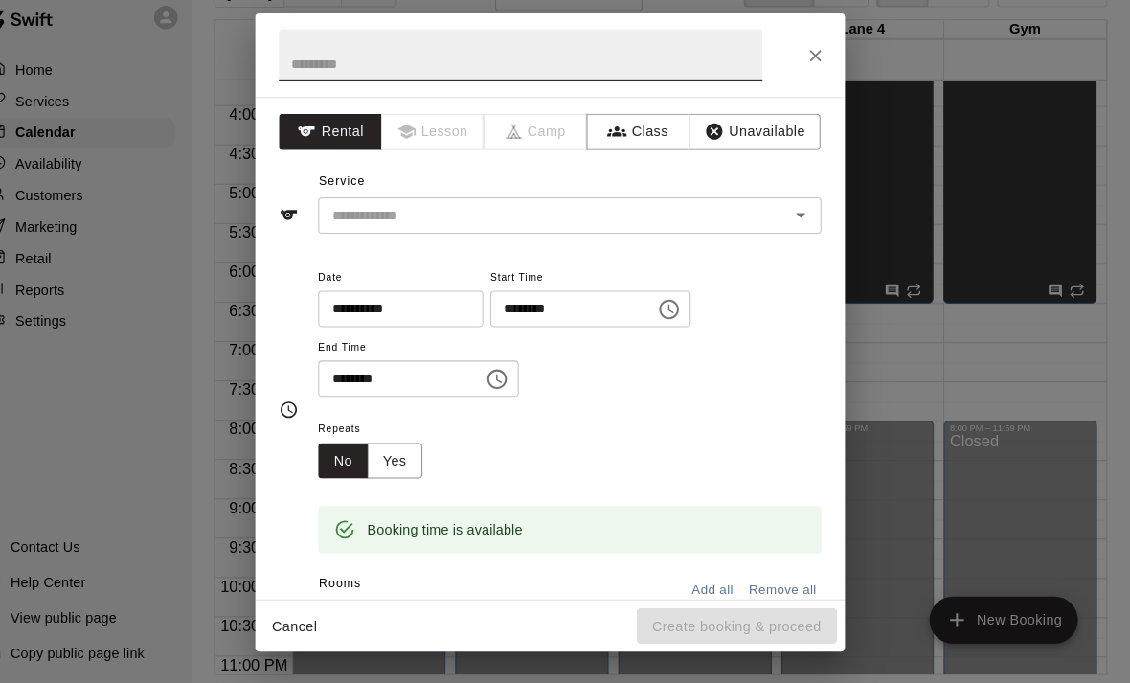
click at [814, 62] on icon "Close" at bounding box center [823, 71] width 19 height 19
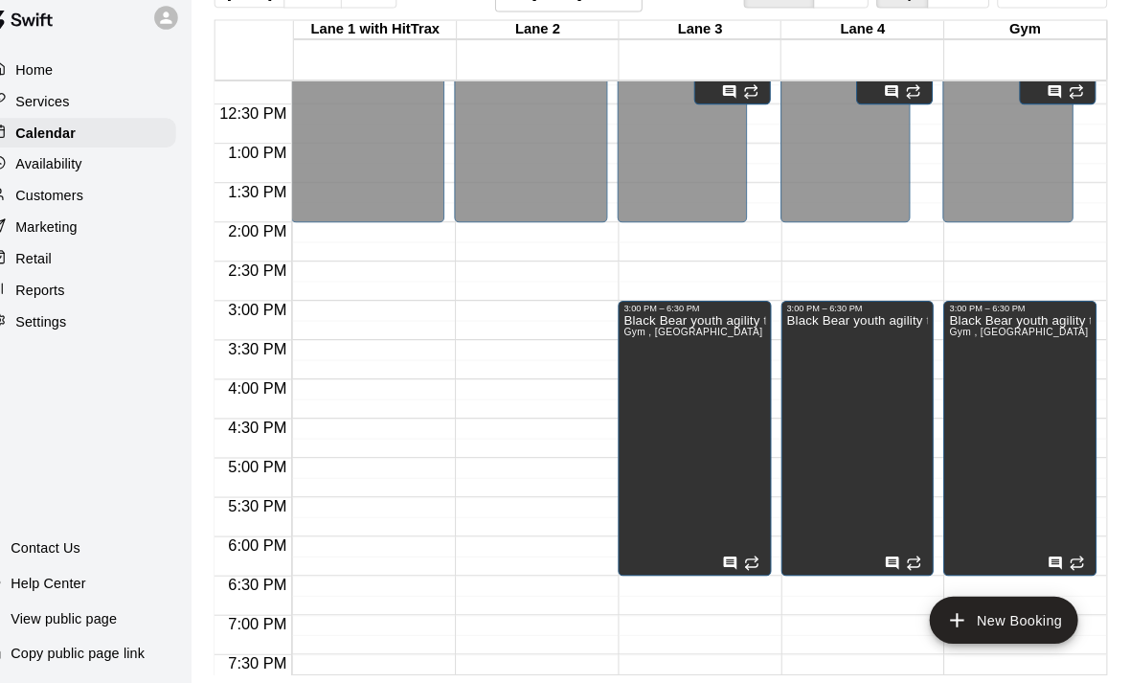
scroll to position [934, 0]
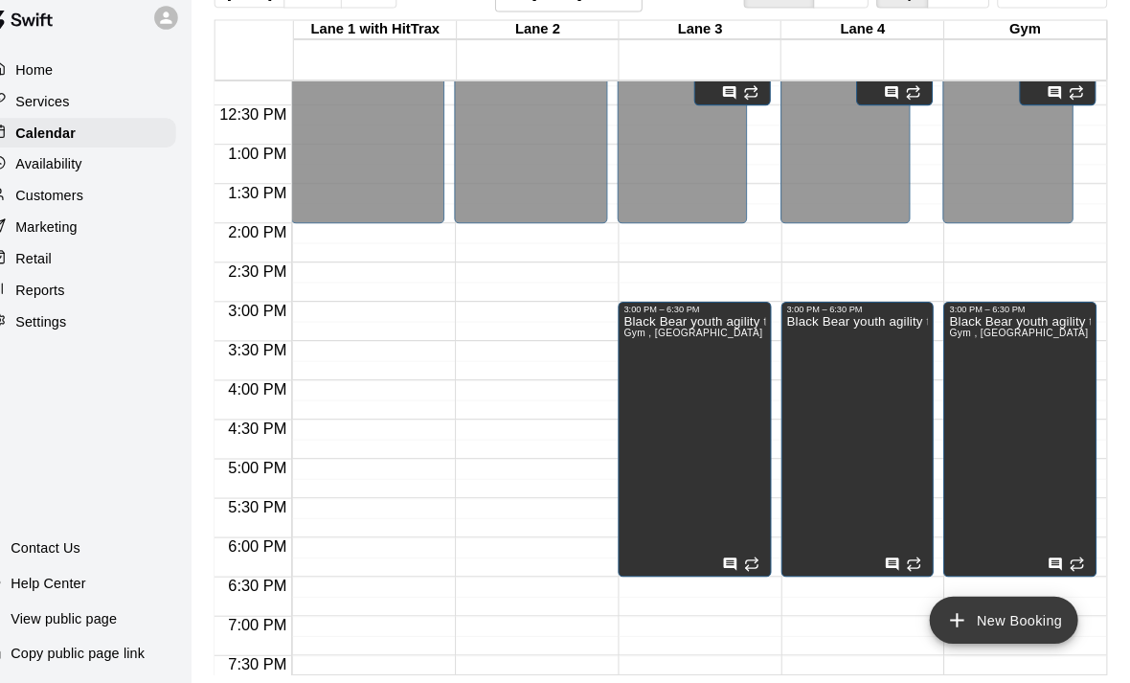
click at [962, 598] on button "New Booking" at bounding box center [1006, 621] width 145 height 46
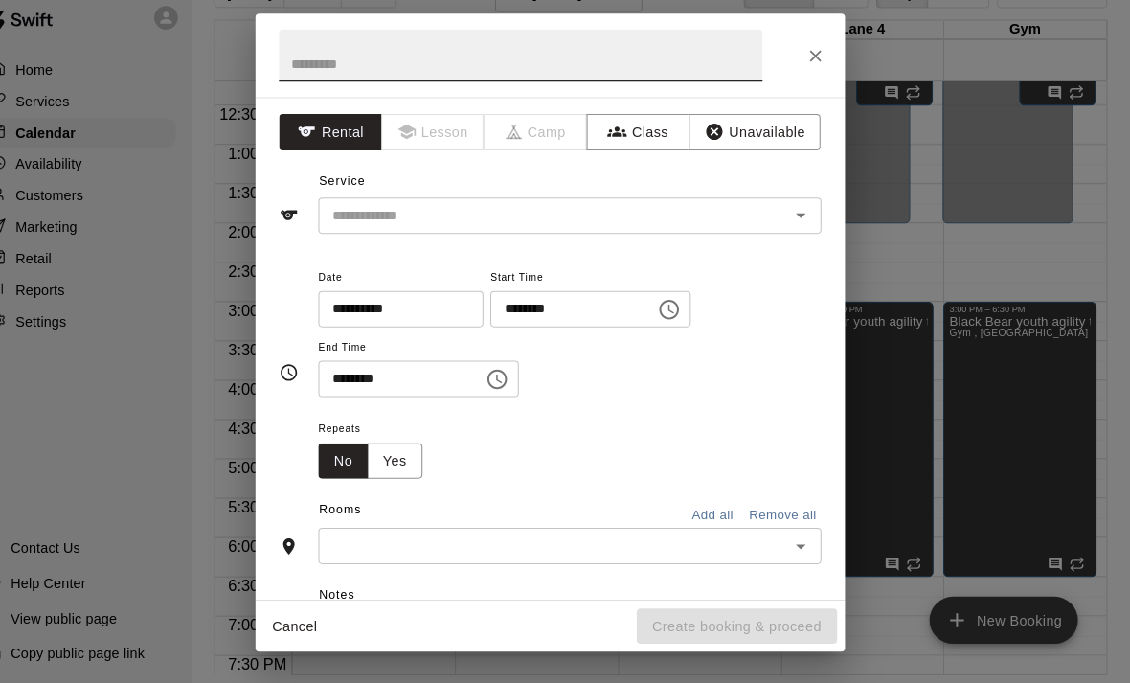
scroll to position [91, 0]
type input "**********"
click at [343, 134] on button "Rental" at bounding box center [351, 145] width 101 height 35
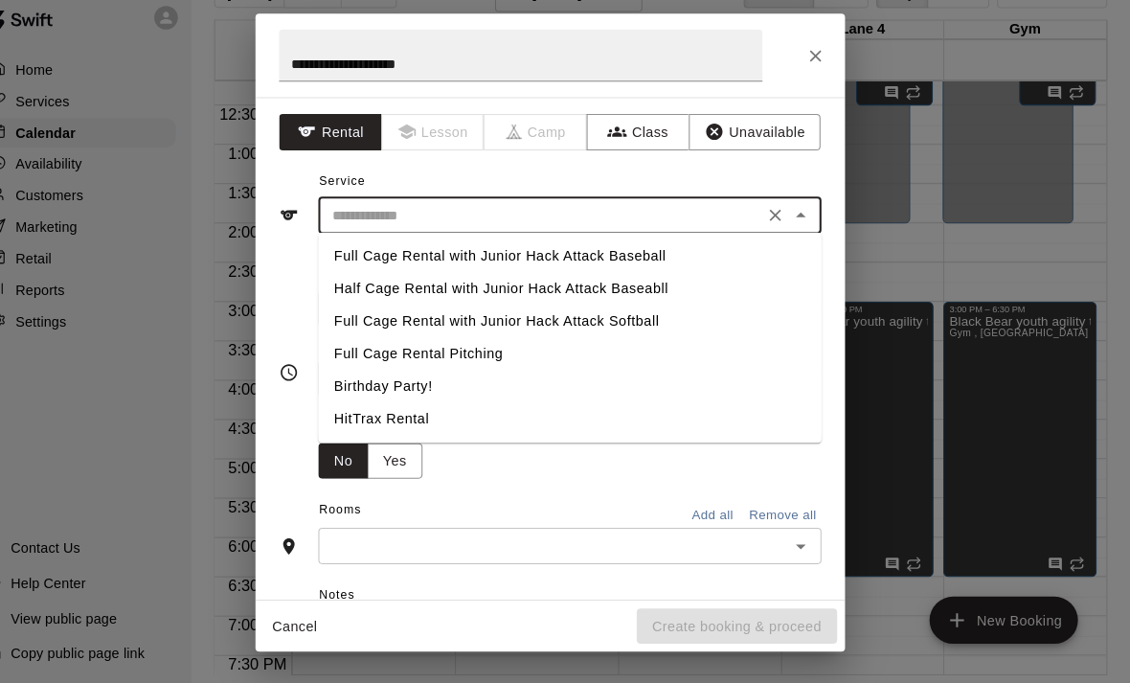
click at [425, 215] on input "text" at bounding box center [556, 227] width 422 height 24
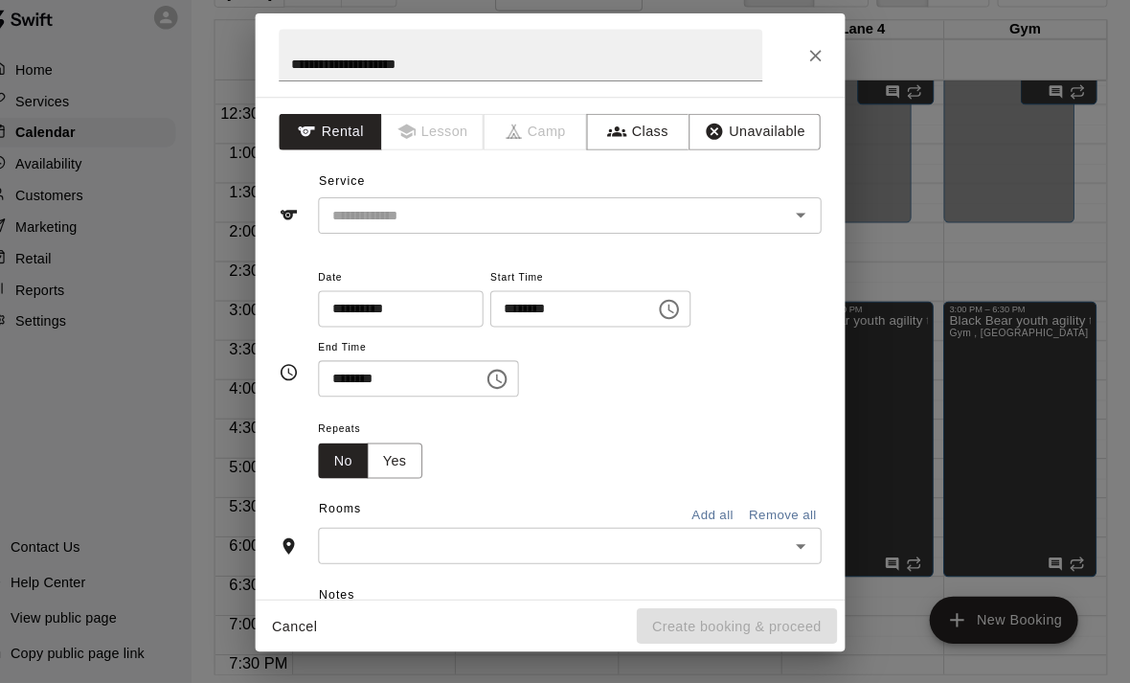
click at [460, 179] on div "Service ​" at bounding box center [565, 212] width 528 height 66
